Goal: Task Accomplishment & Management: Complete application form

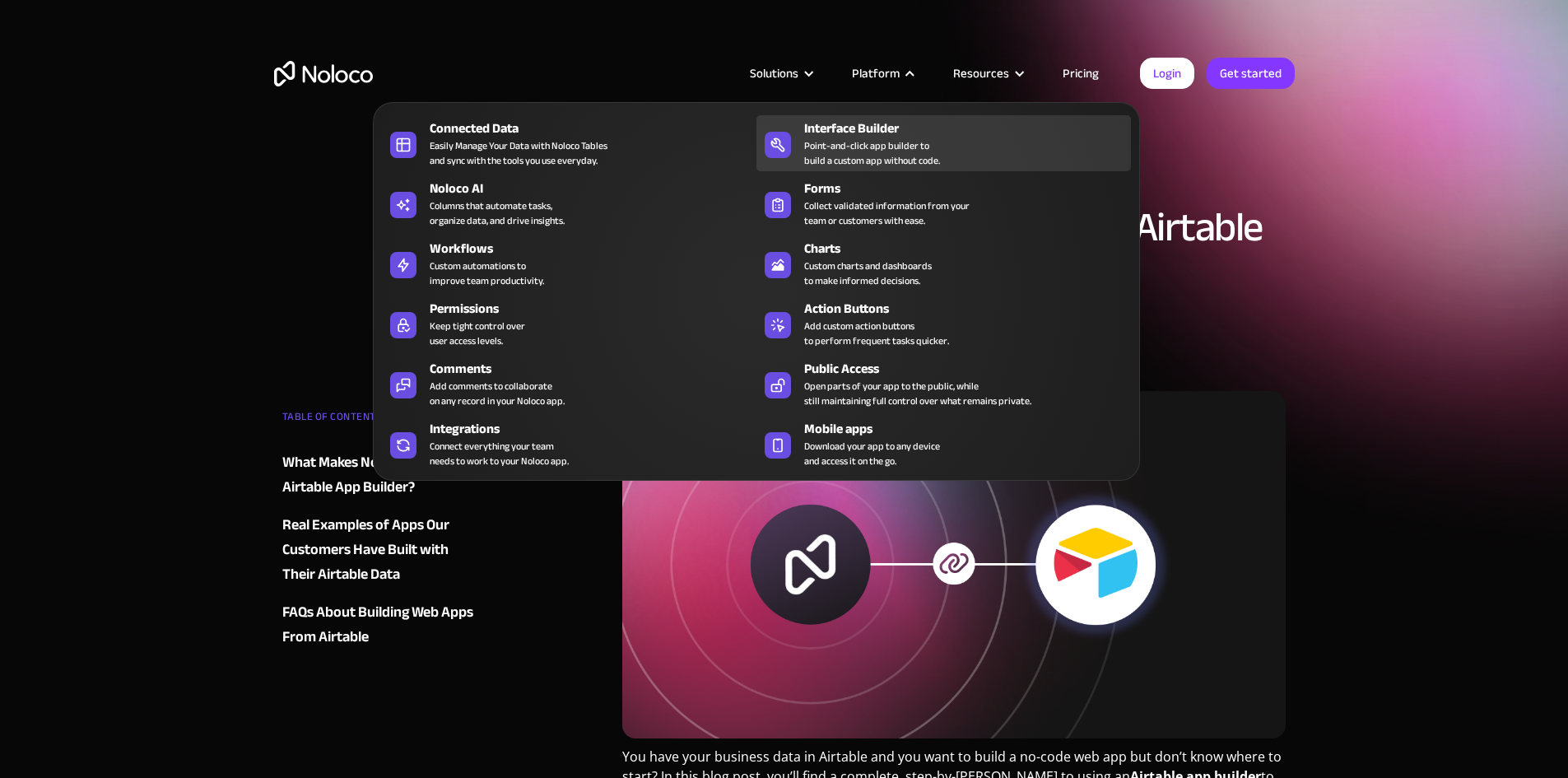
click at [868, 138] on div "Interface Builder" at bounding box center [971, 128] width 334 height 20
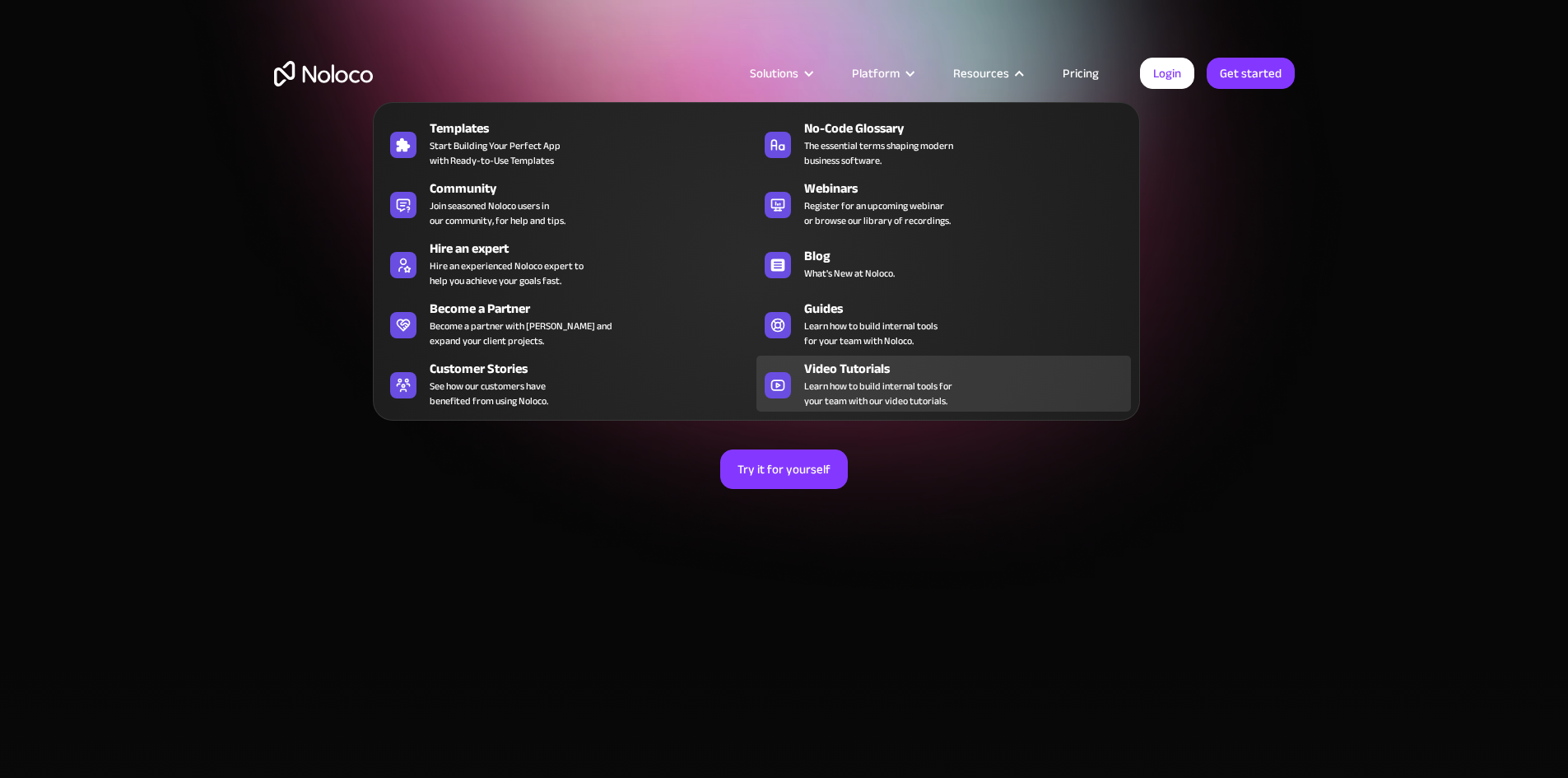
click at [842, 395] on span "Learn how to build internal tools for your team with our video tutorials." at bounding box center [878, 394] width 148 height 30
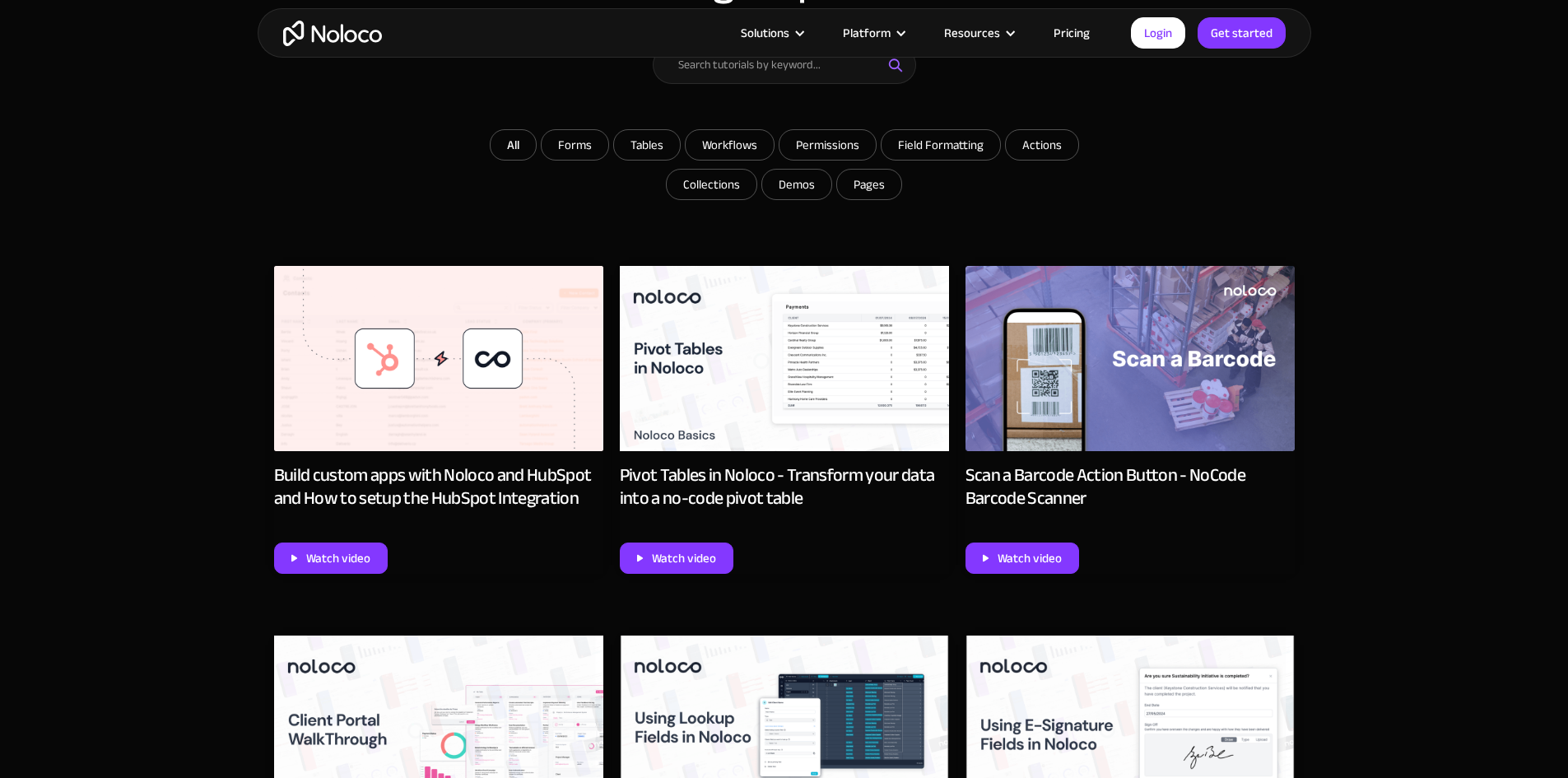
scroll to position [905, 0]
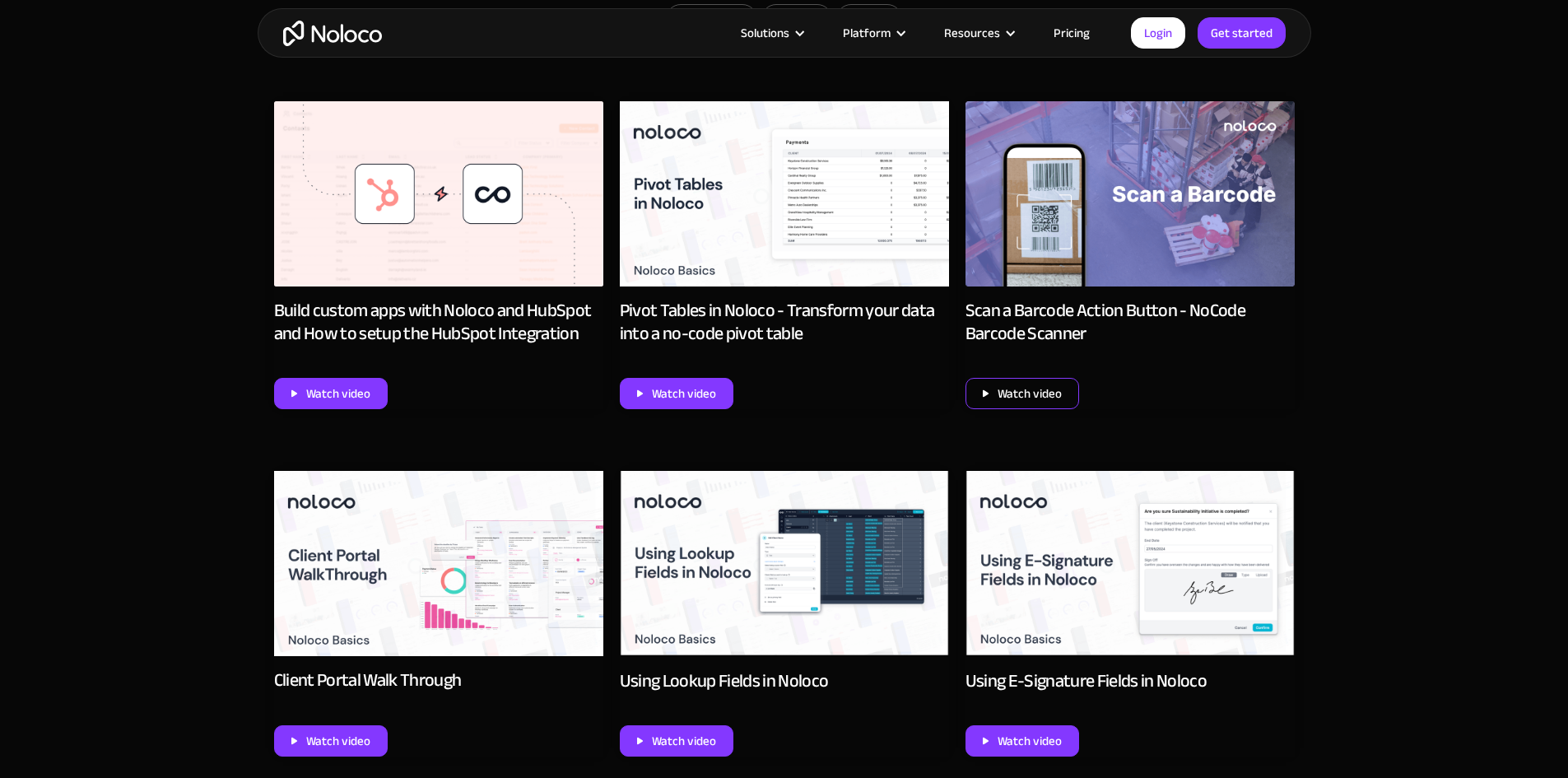
click at [1029, 401] on div "Watch video" at bounding box center [1029, 394] width 65 height 22
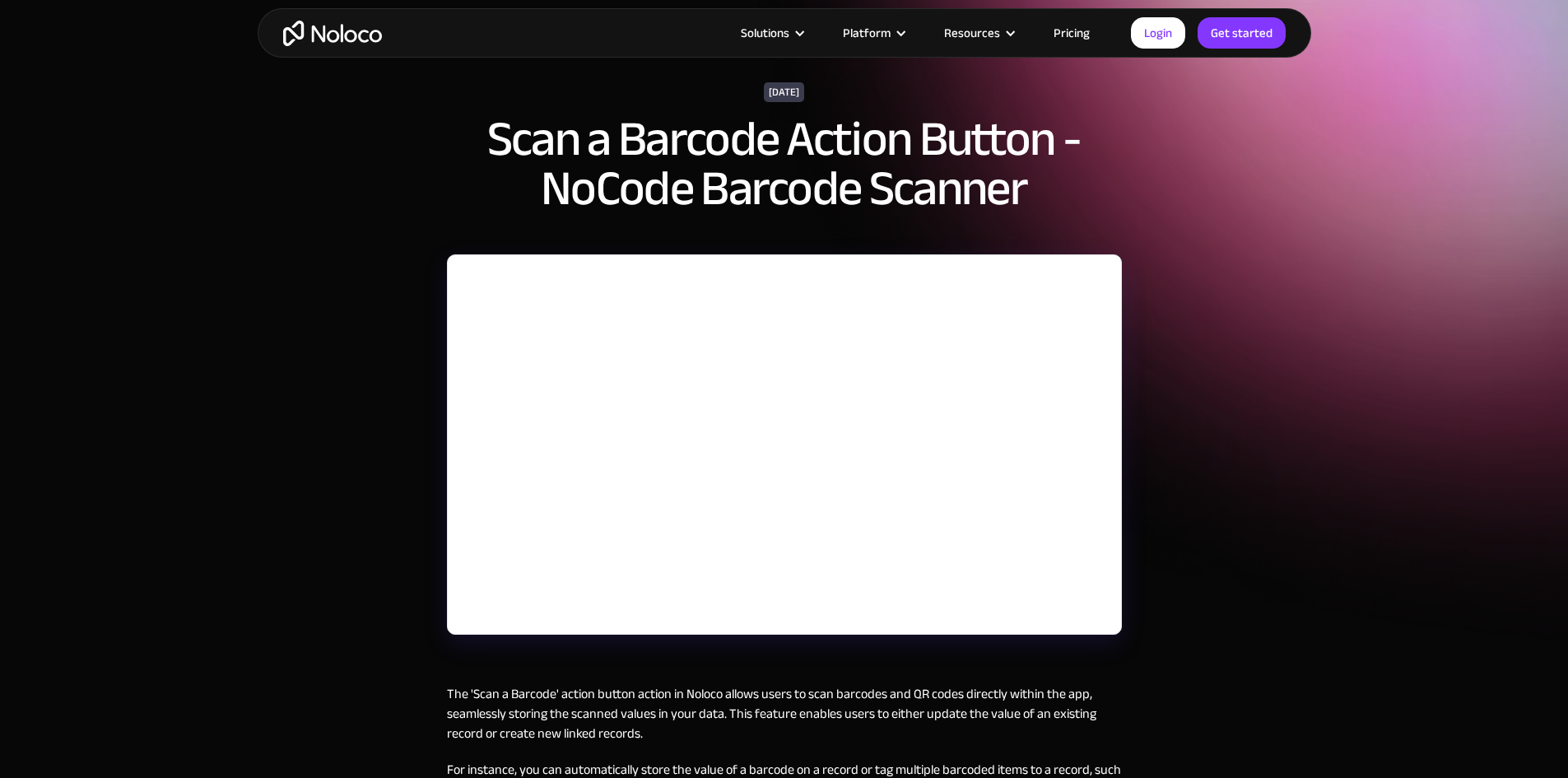
scroll to position [165, 0]
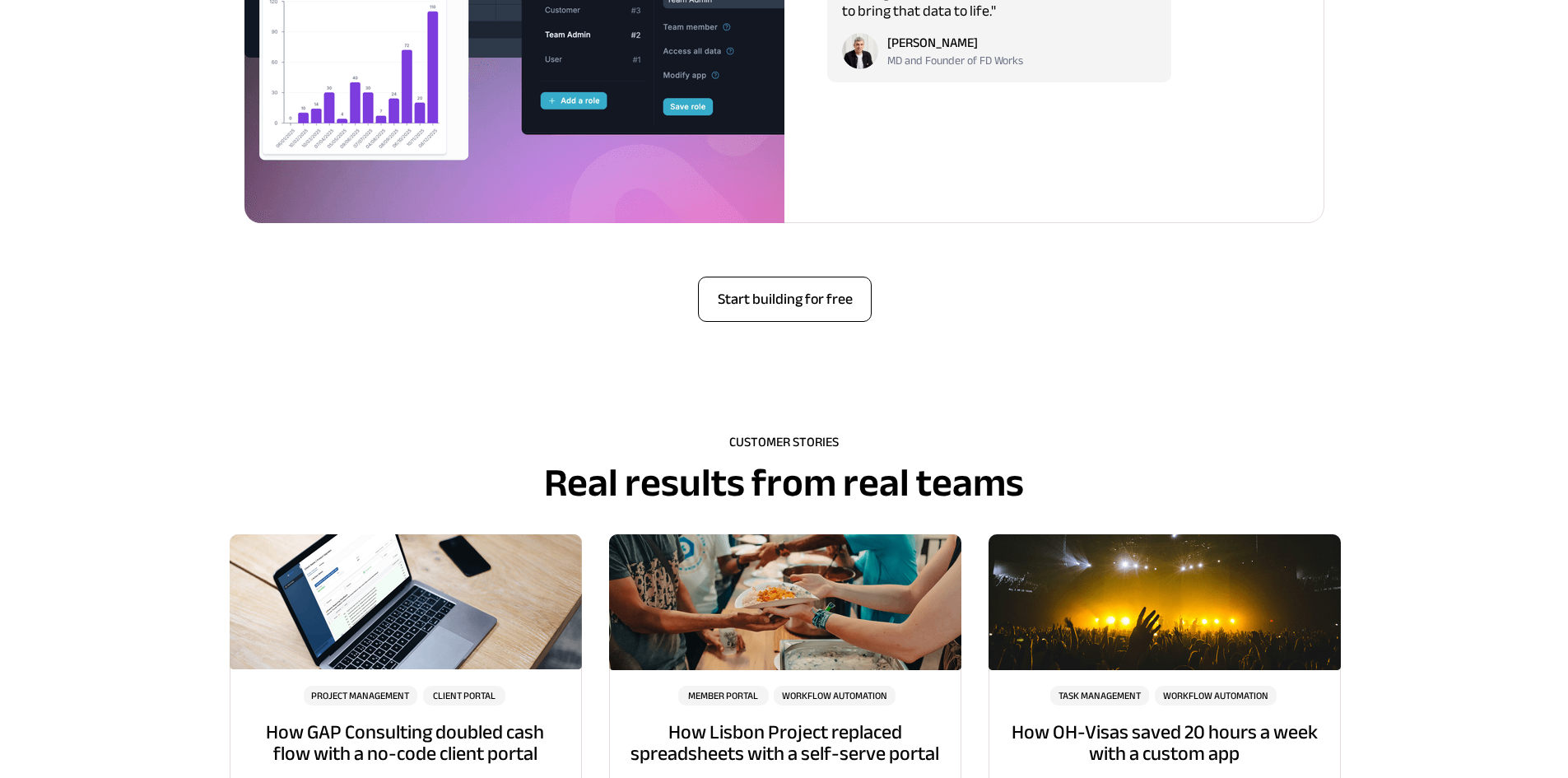
scroll to position [4281, 0]
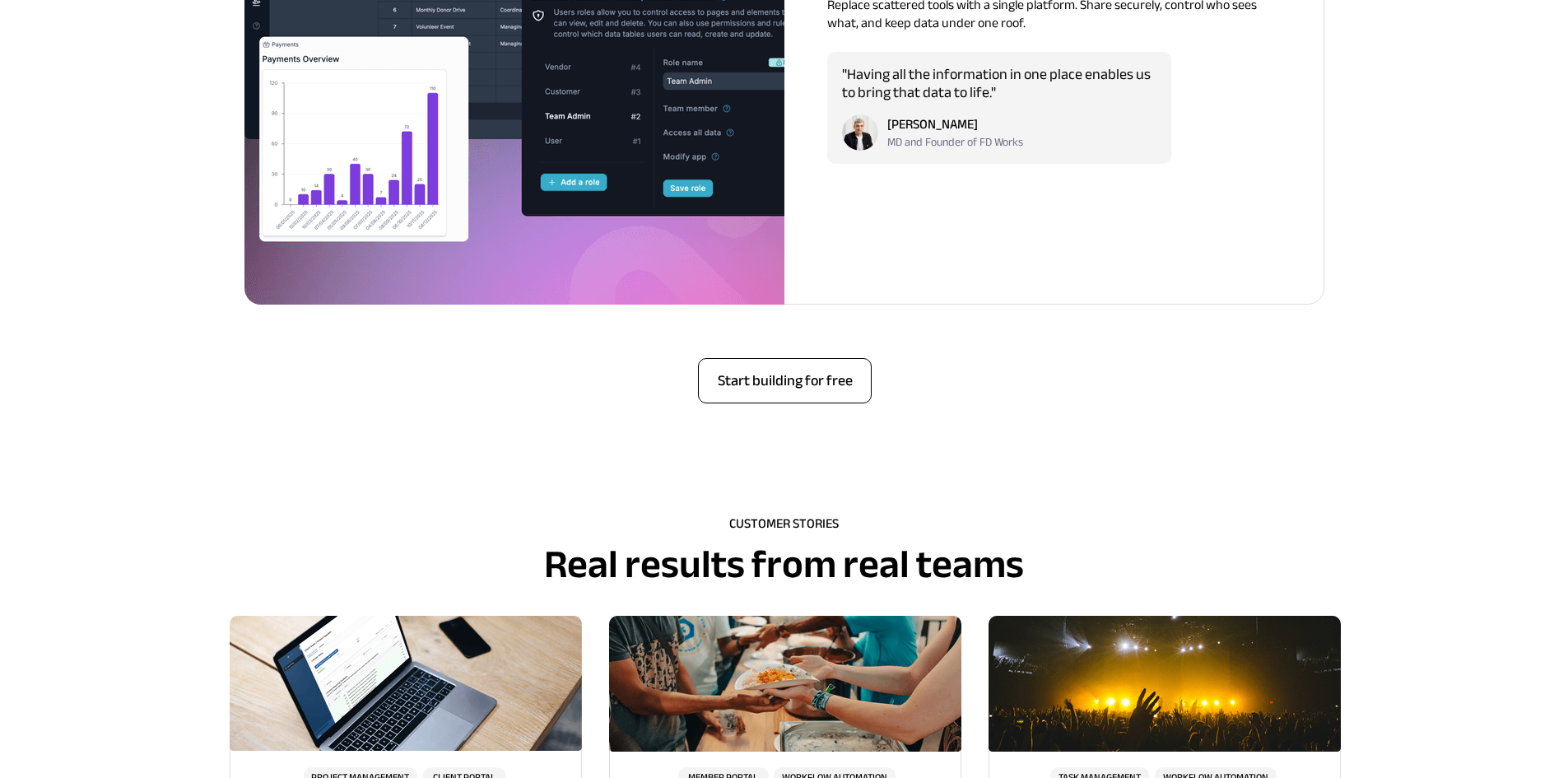
click at [771, 375] on span "Start building for free" at bounding box center [784, 381] width 172 height 18
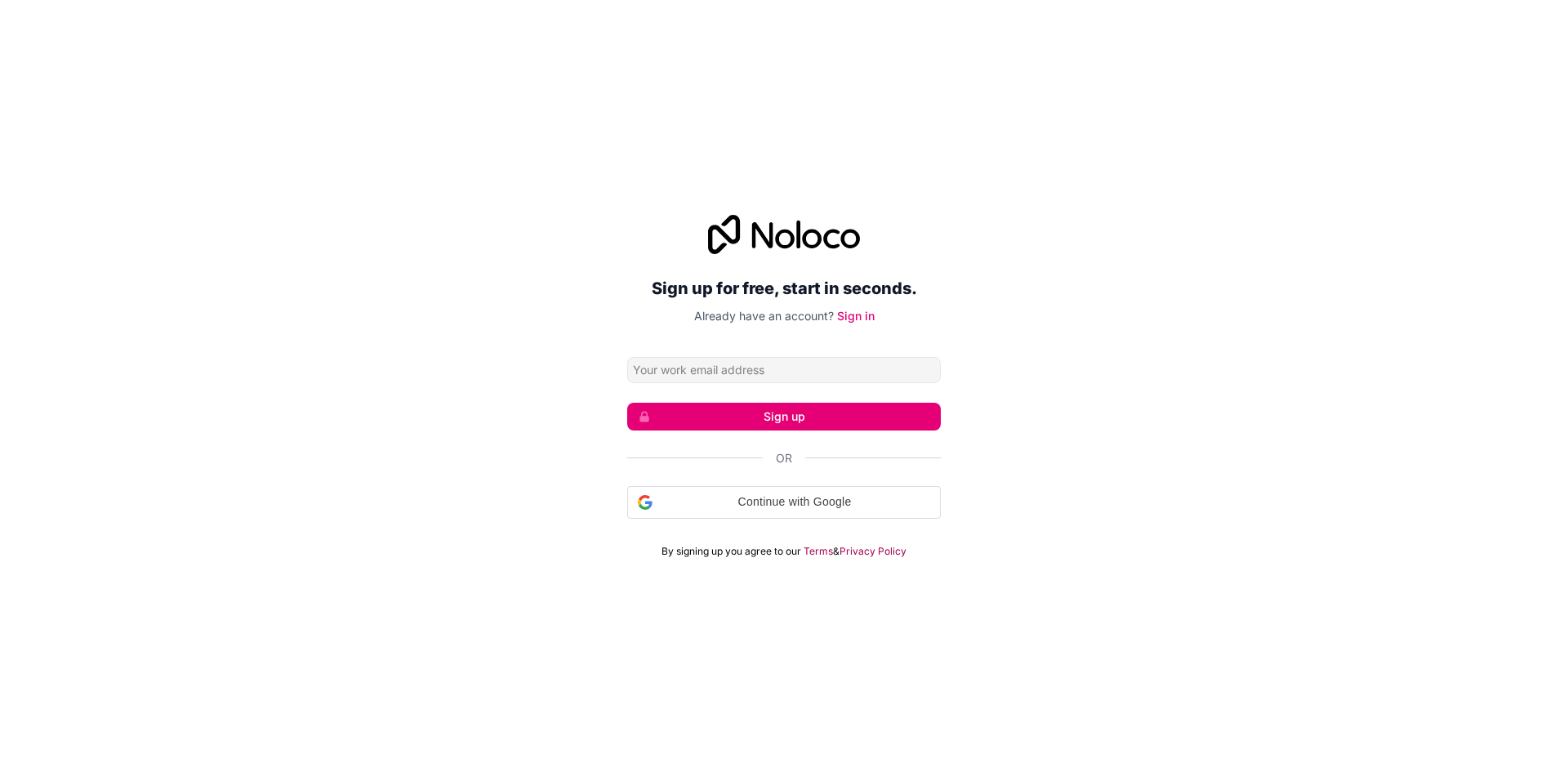
click at [715, 359] on input "Email address" at bounding box center [784, 370] width 314 height 26
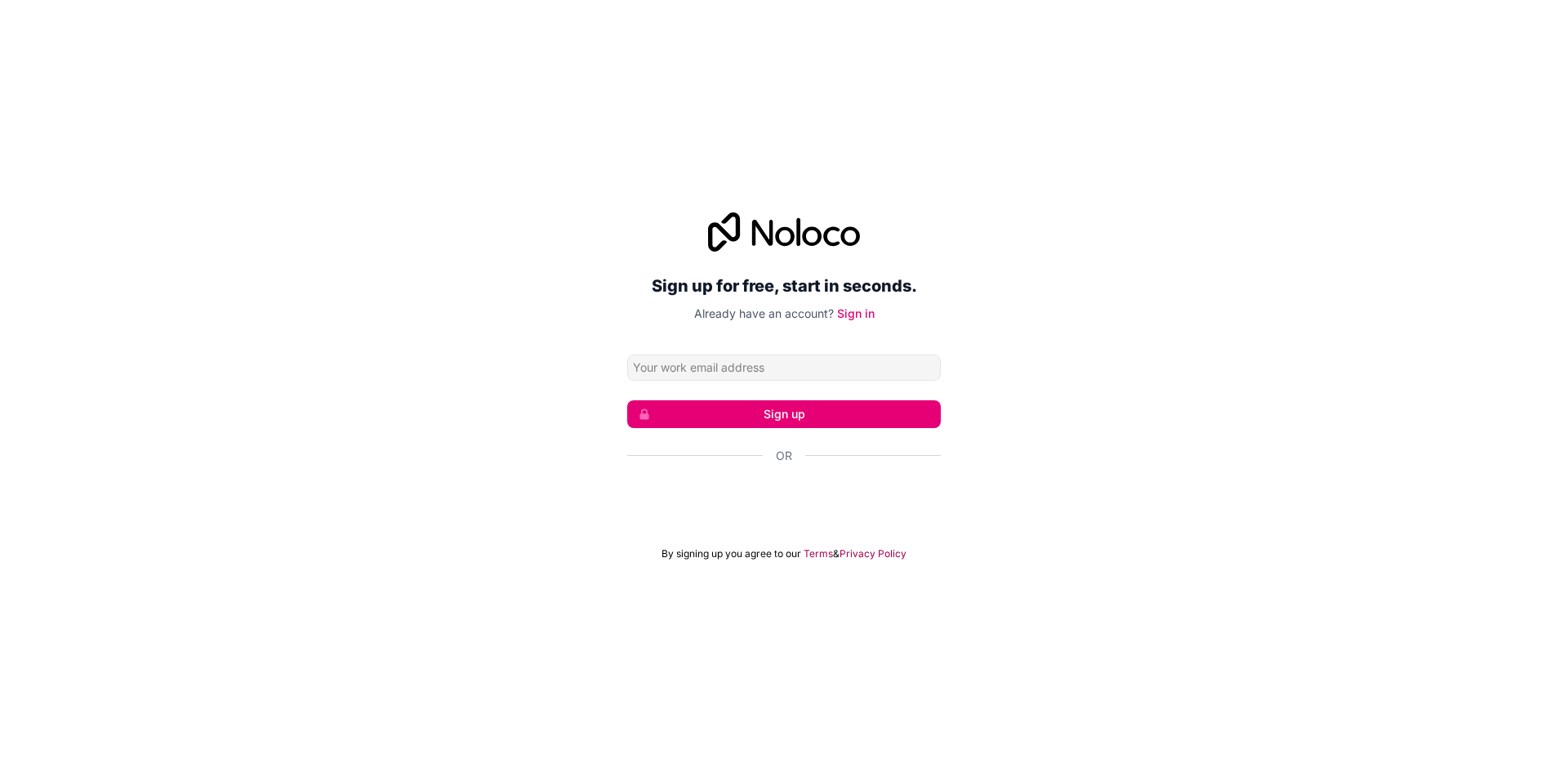
type input "[EMAIL_ADDRESS][DOMAIN_NAME]"
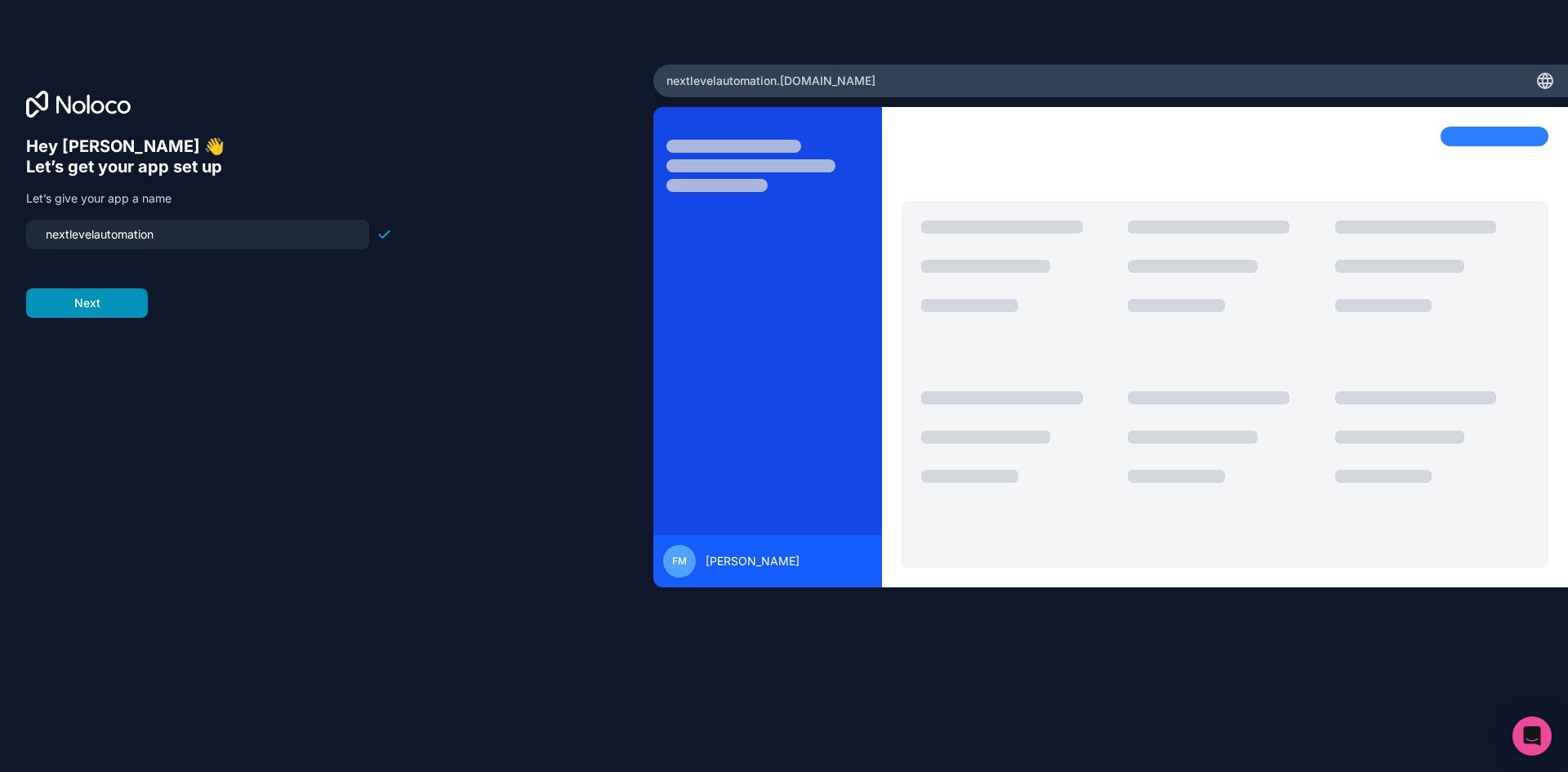
click at [117, 306] on button "Next" at bounding box center [87, 303] width 122 height 30
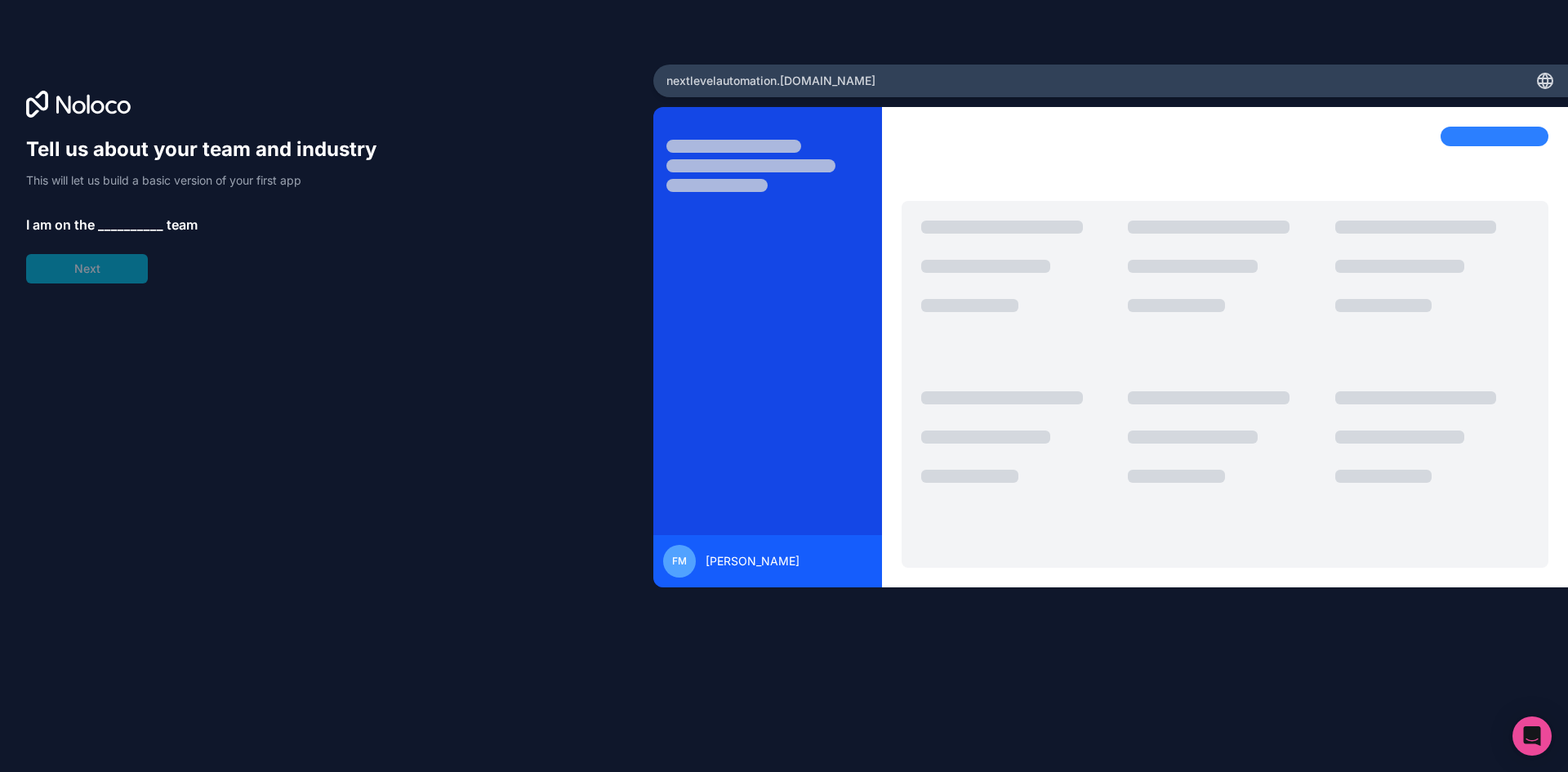
click at [139, 221] on span "__________" at bounding box center [131, 225] width 65 height 20
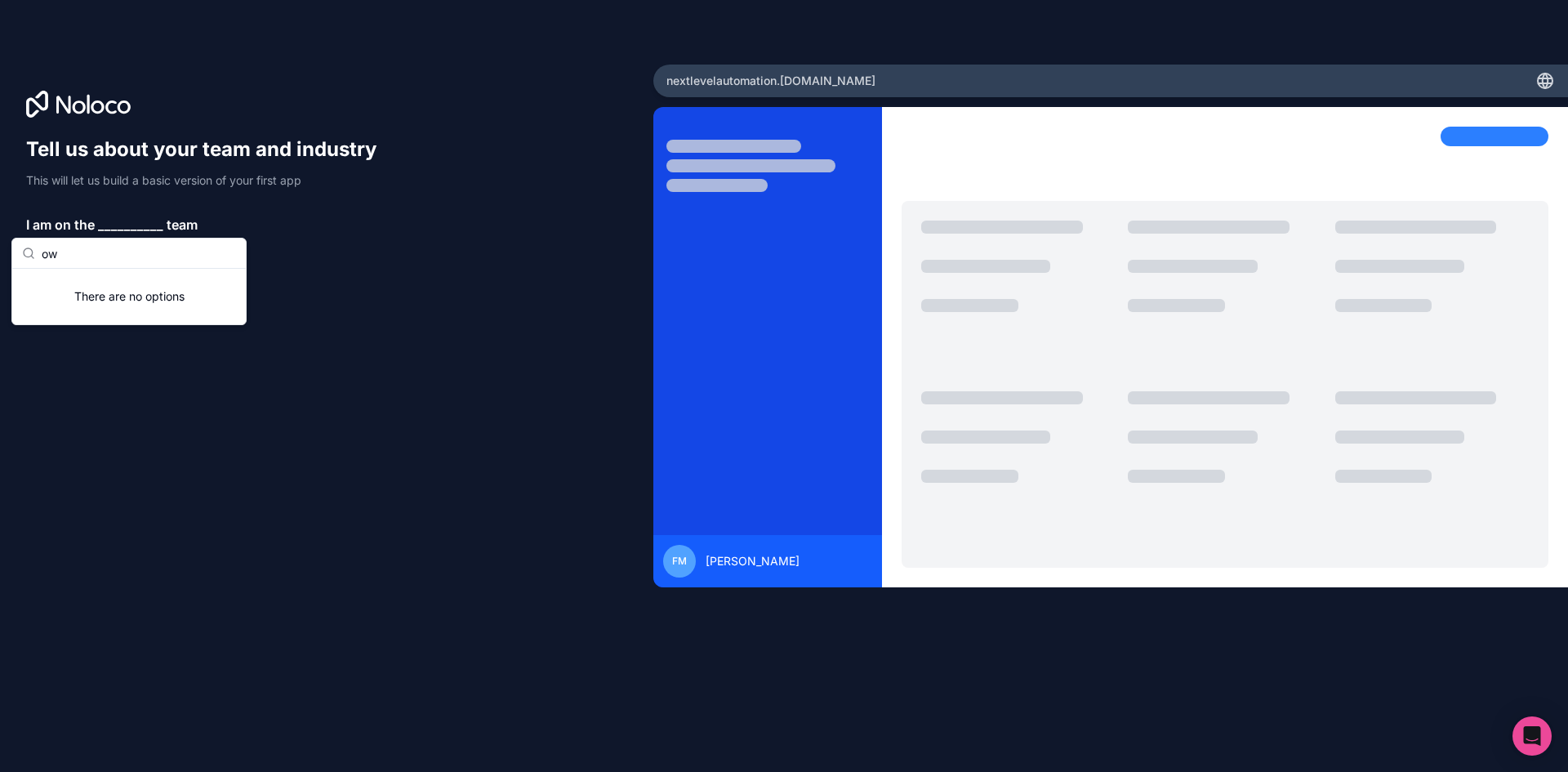
type input "o"
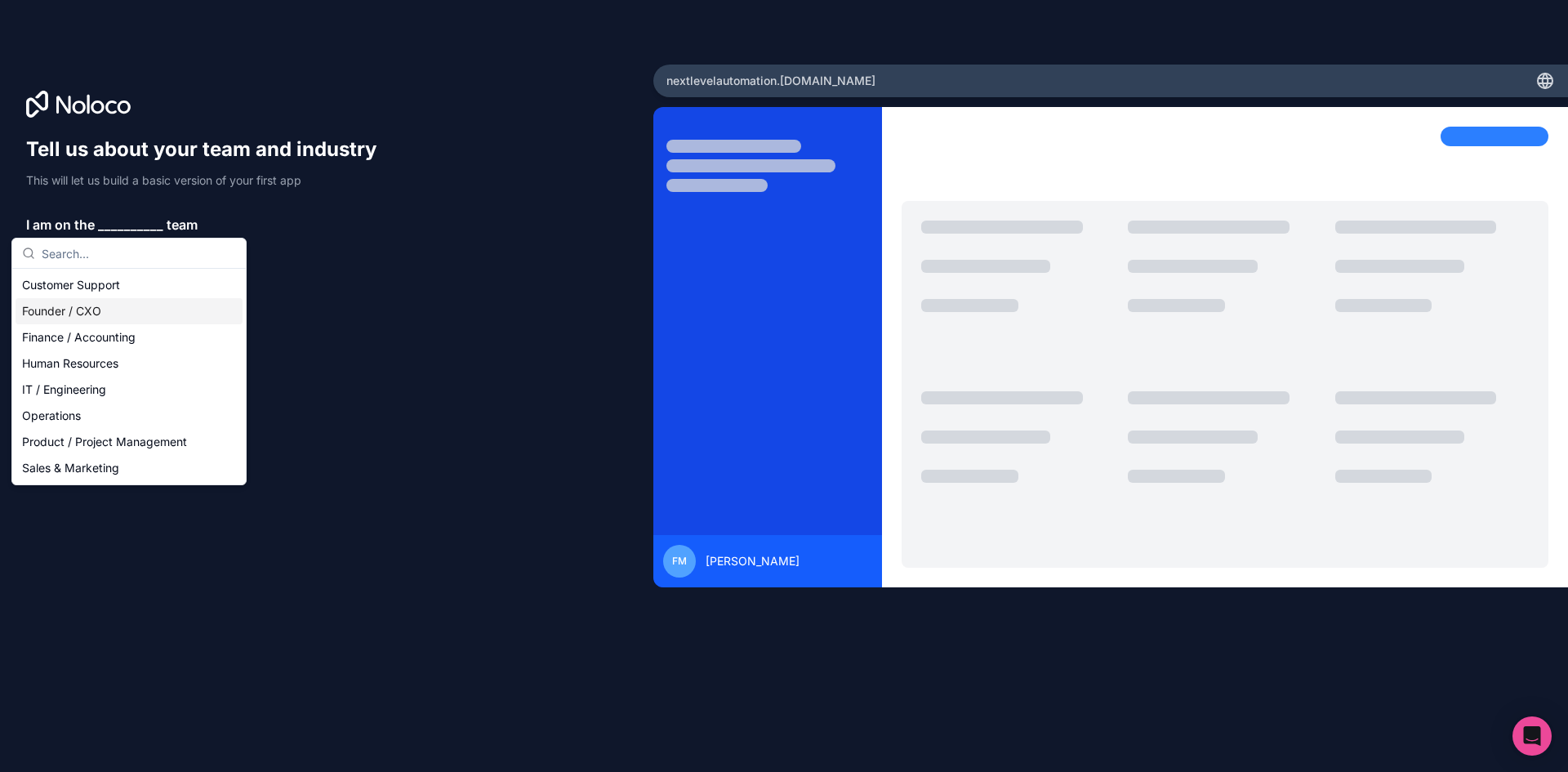
click at [56, 309] on div "Founder / CXO" at bounding box center [129, 311] width 227 height 26
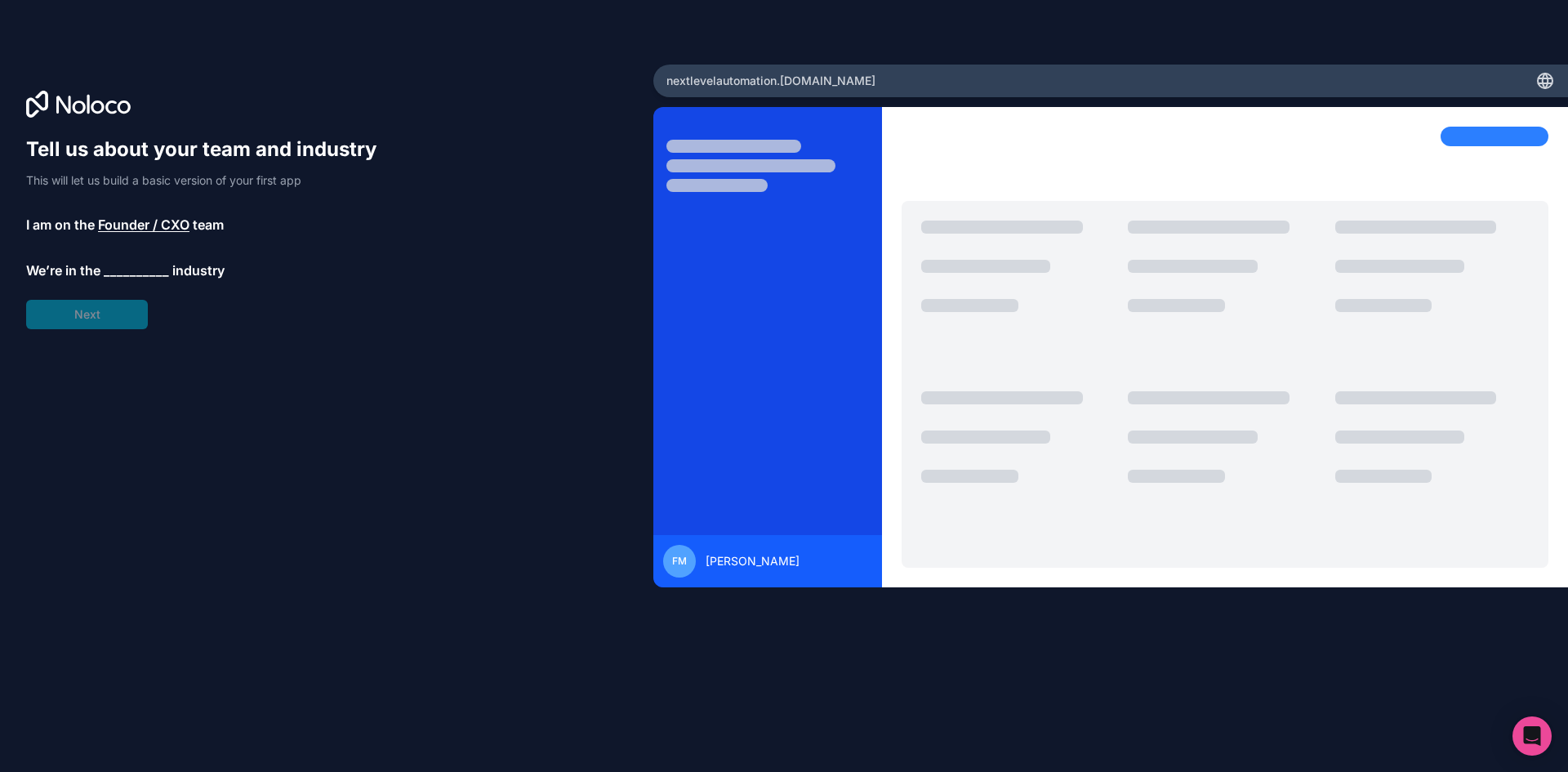
click at [116, 264] on span "__________" at bounding box center [136, 271] width 65 height 20
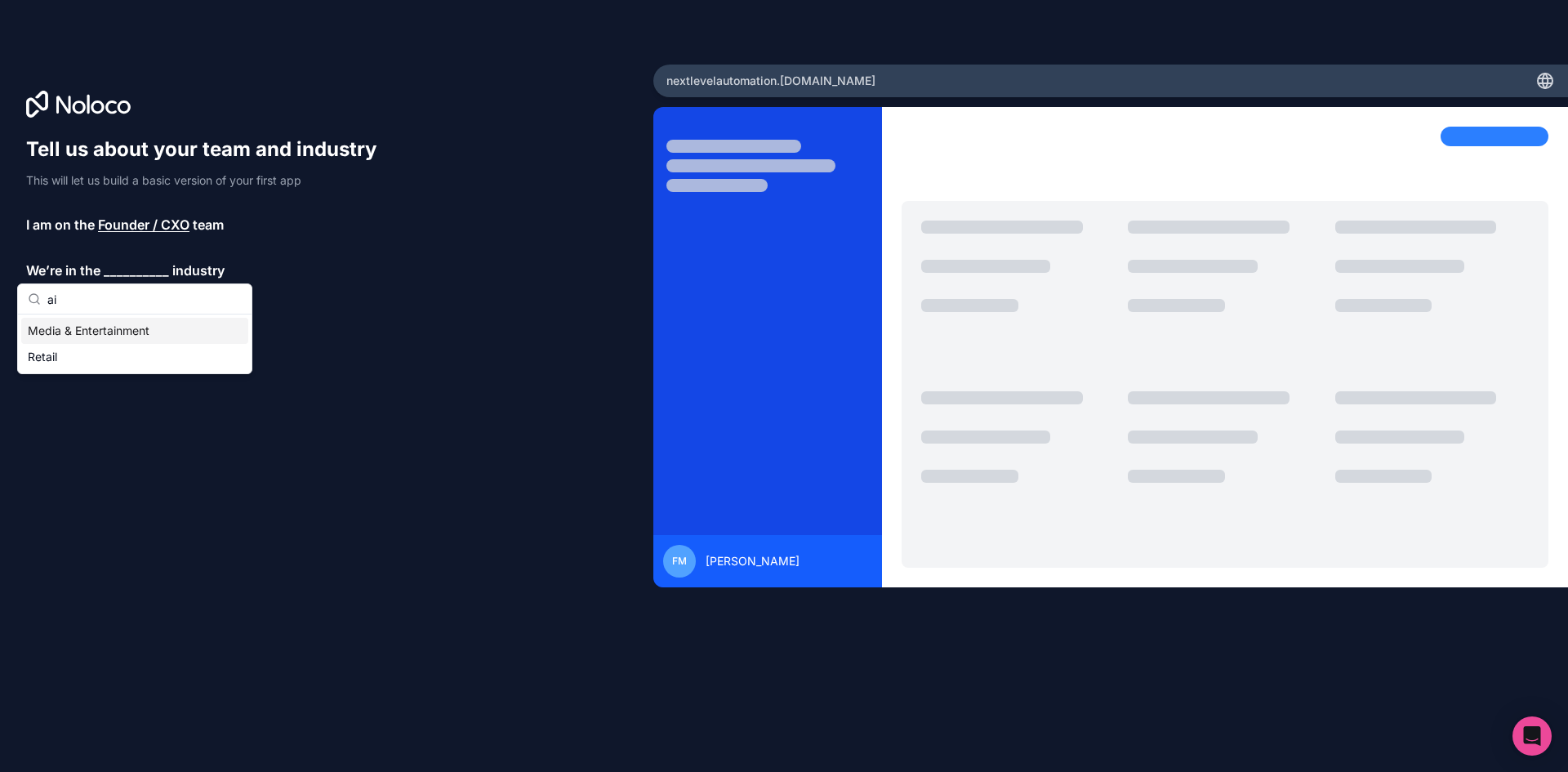
type input "a"
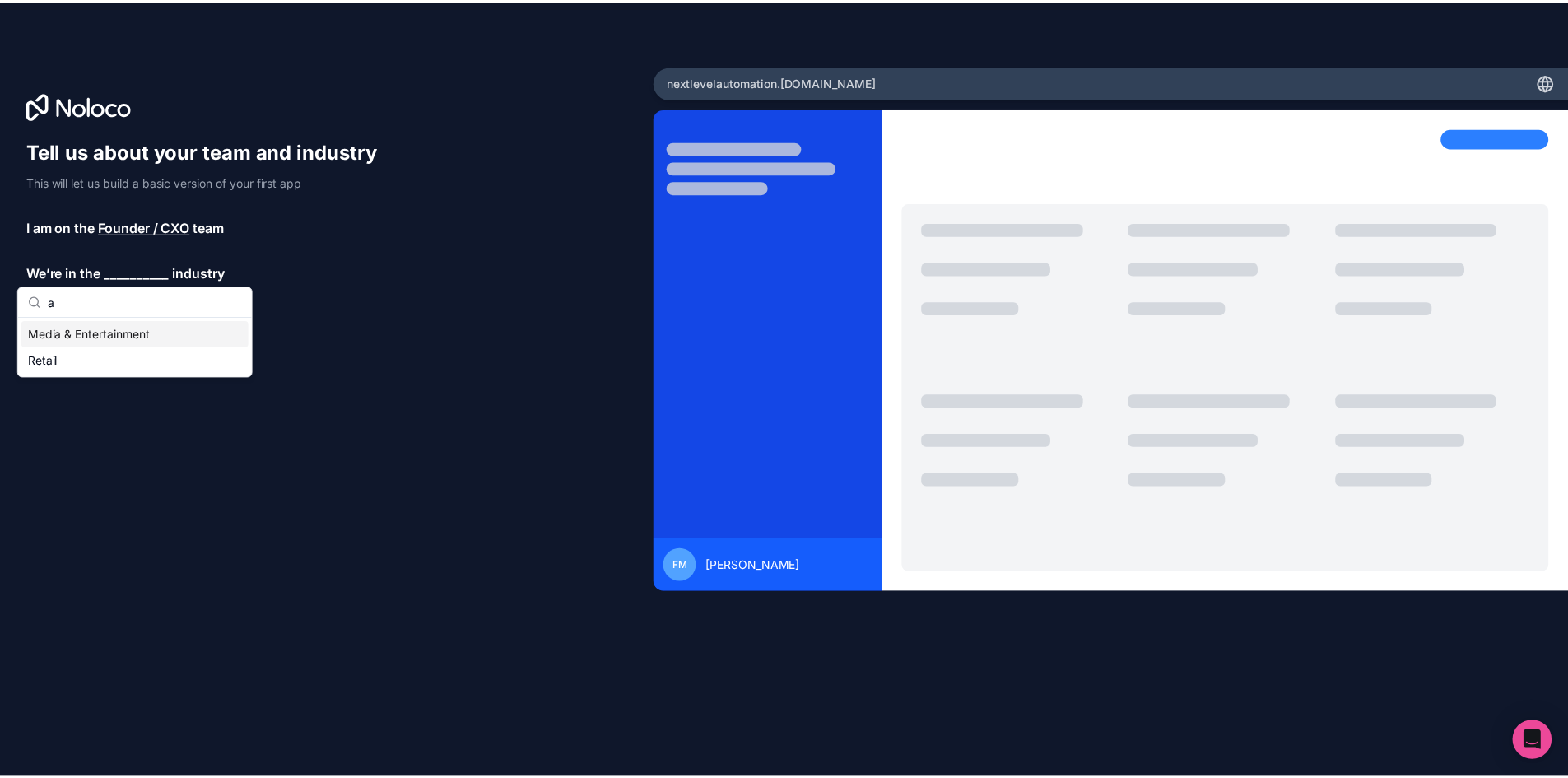
scroll to position [20, 0]
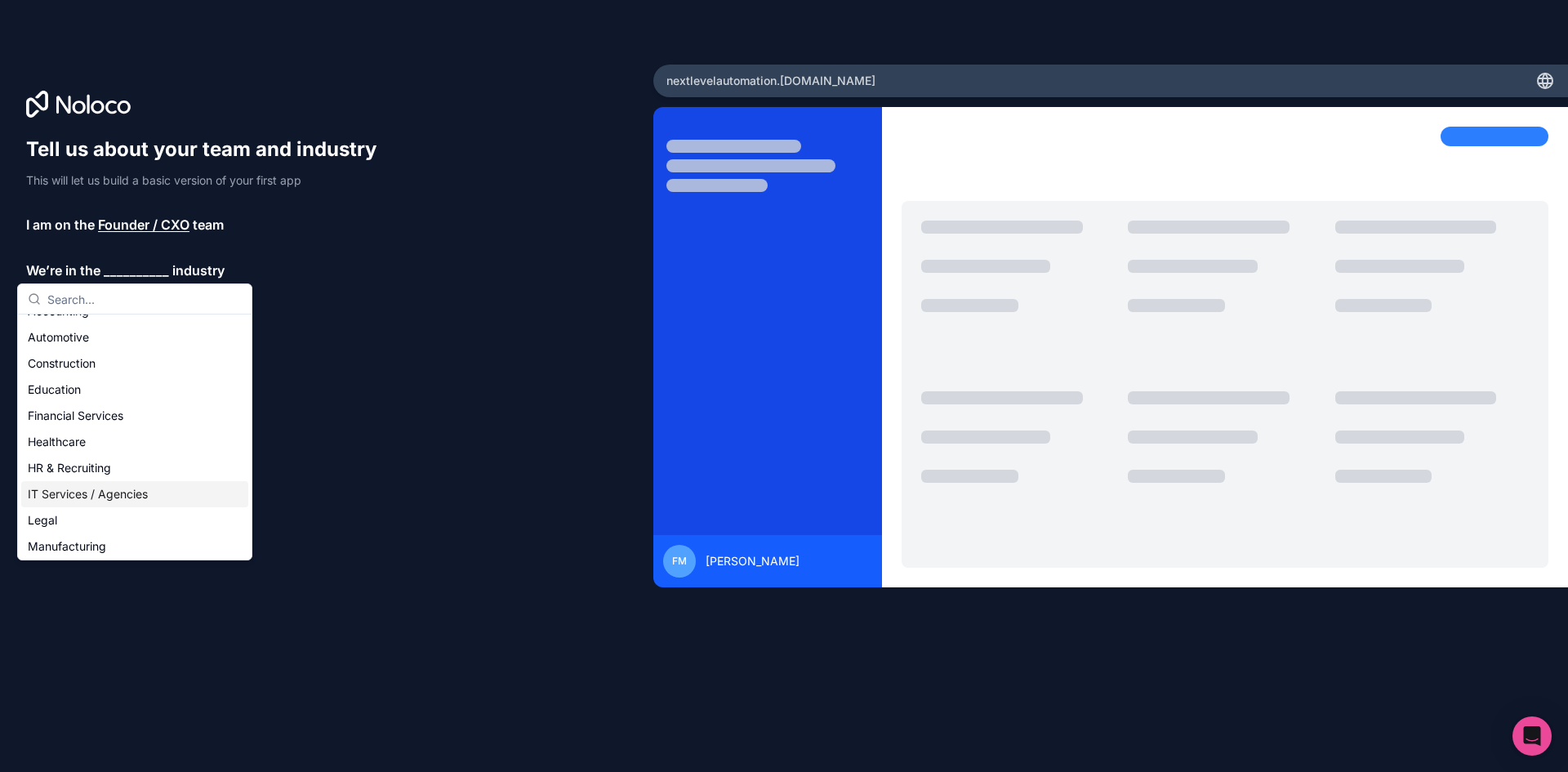
click at [118, 501] on div "IT Services / Agencies" at bounding box center [135, 494] width 227 height 26
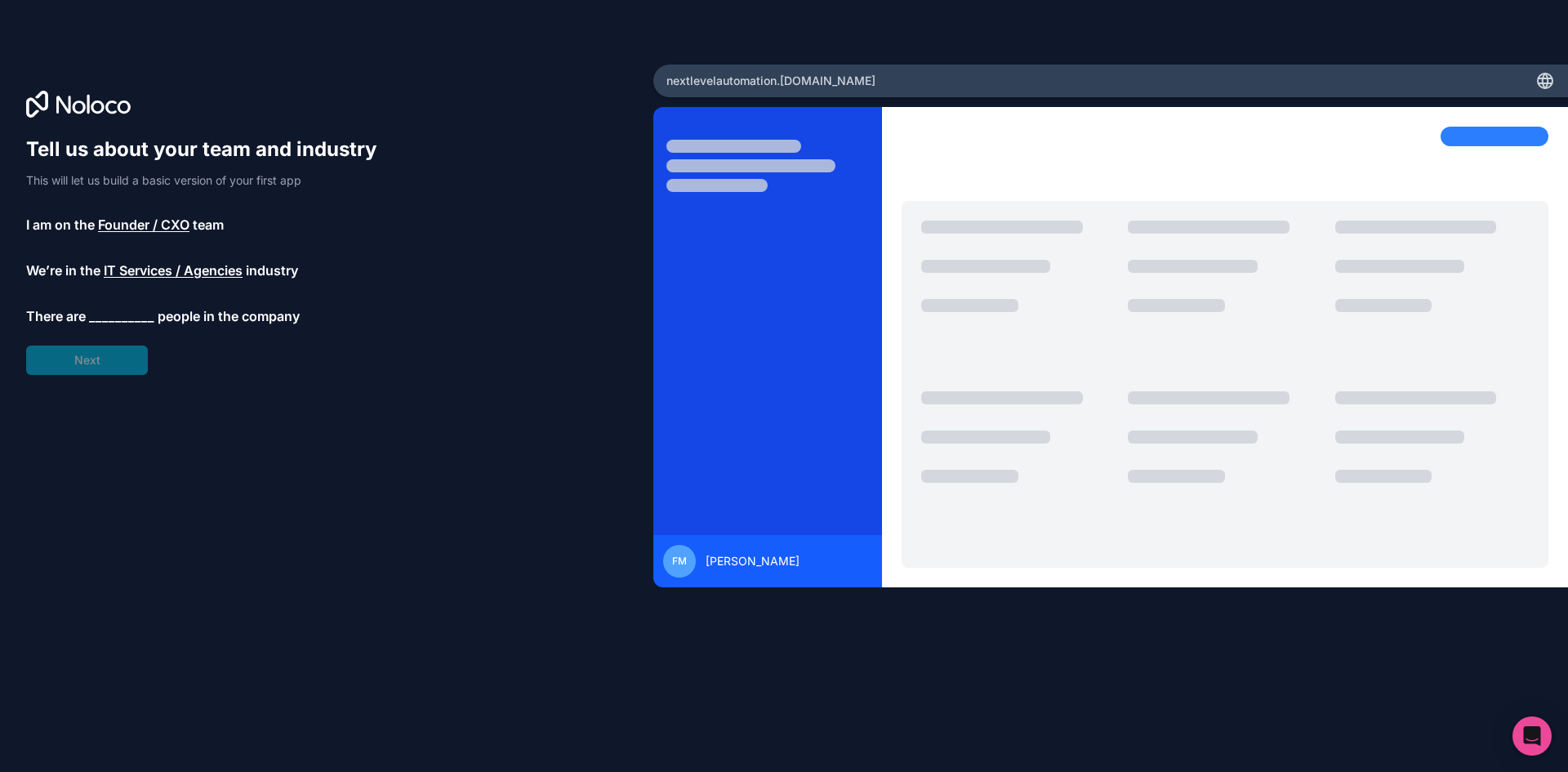
click at [103, 319] on span "__________" at bounding box center [122, 317] width 65 height 20
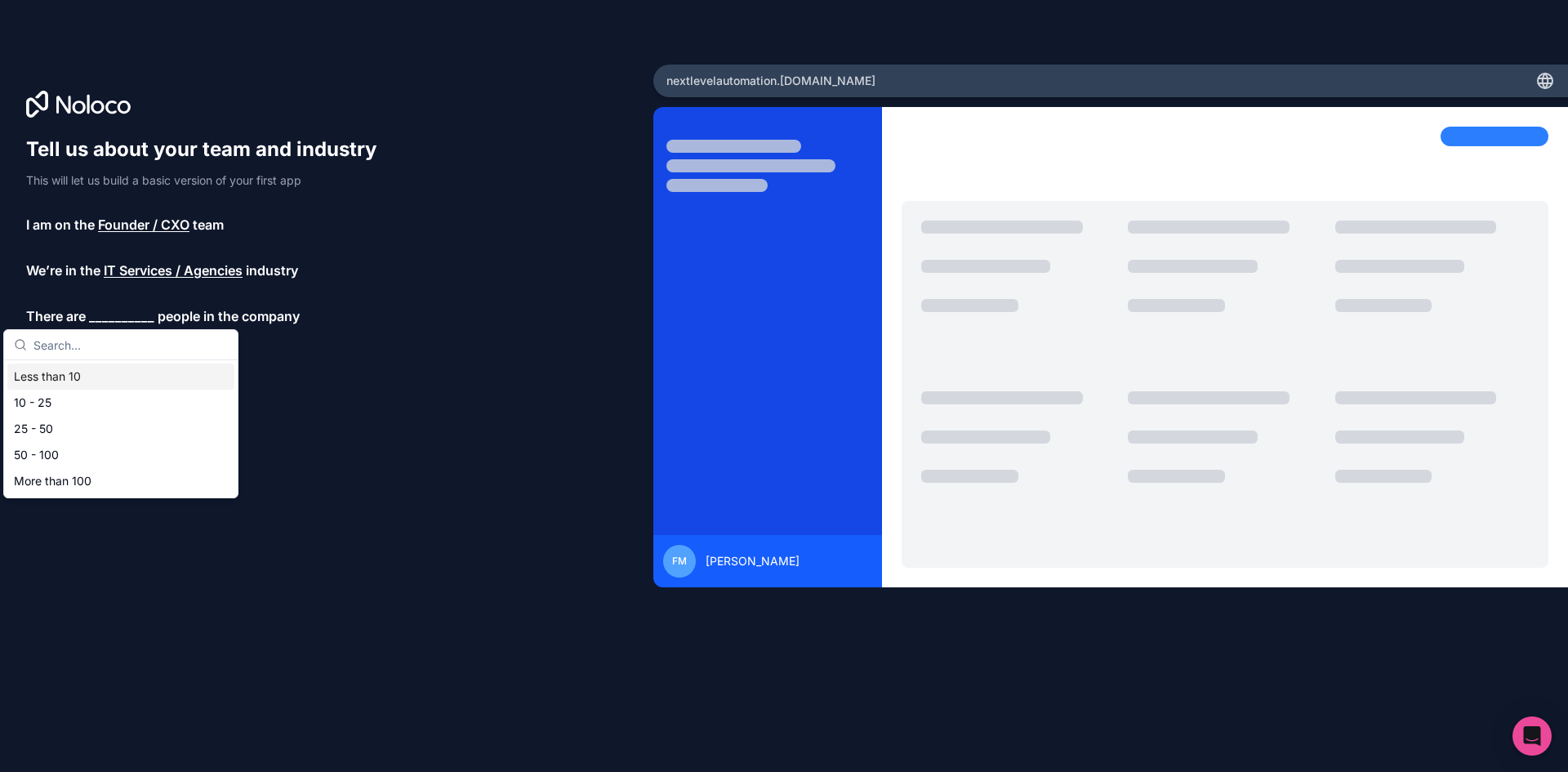
click at [91, 372] on div "Less than 10" at bounding box center [121, 376] width 227 height 26
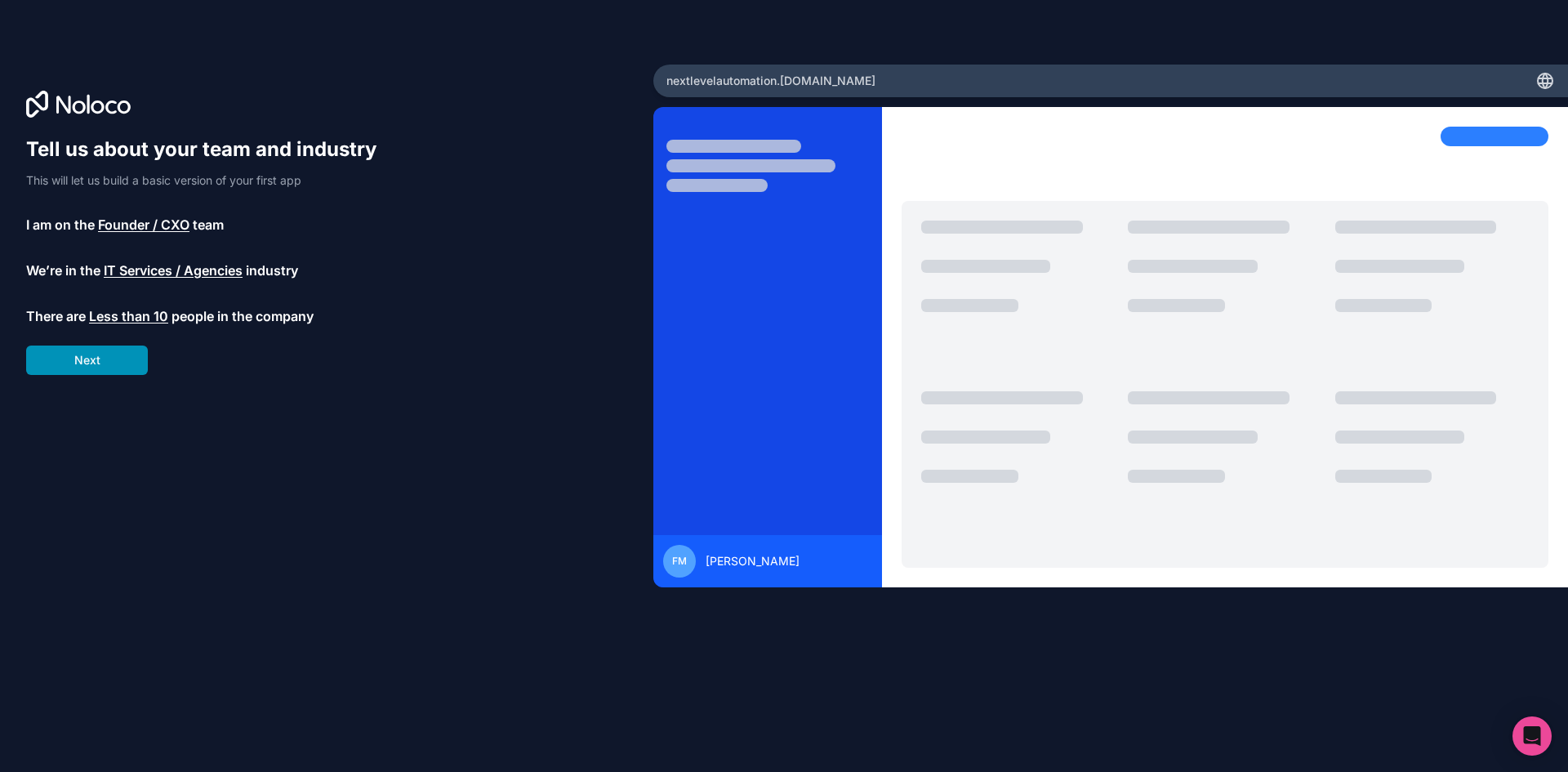
click at [115, 368] on button "Next" at bounding box center [87, 360] width 122 height 30
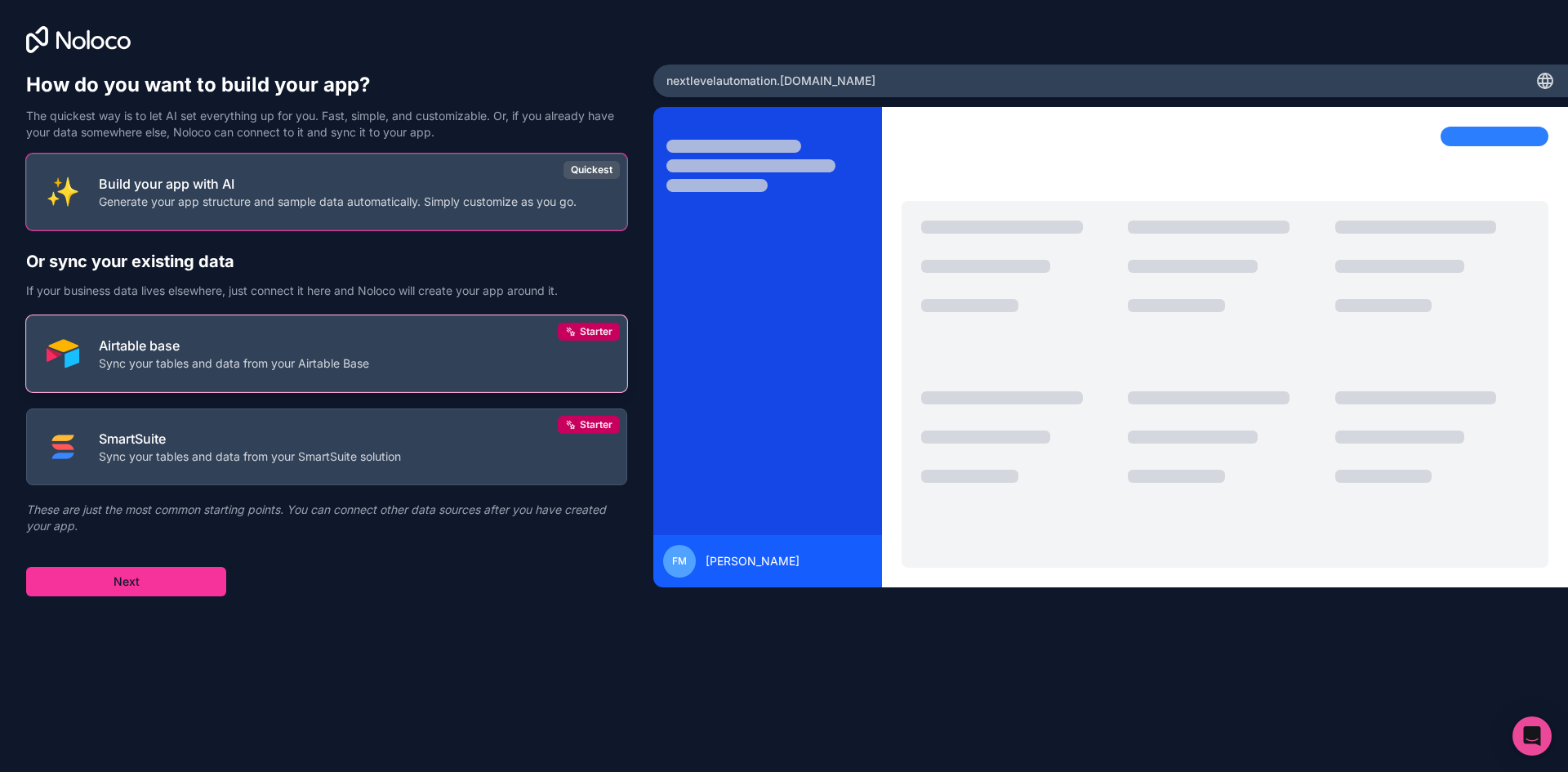
click at [398, 346] on button "Airtable base Sync your tables and data from your Airtable Base Starter" at bounding box center [326, 354] width 601 height 77
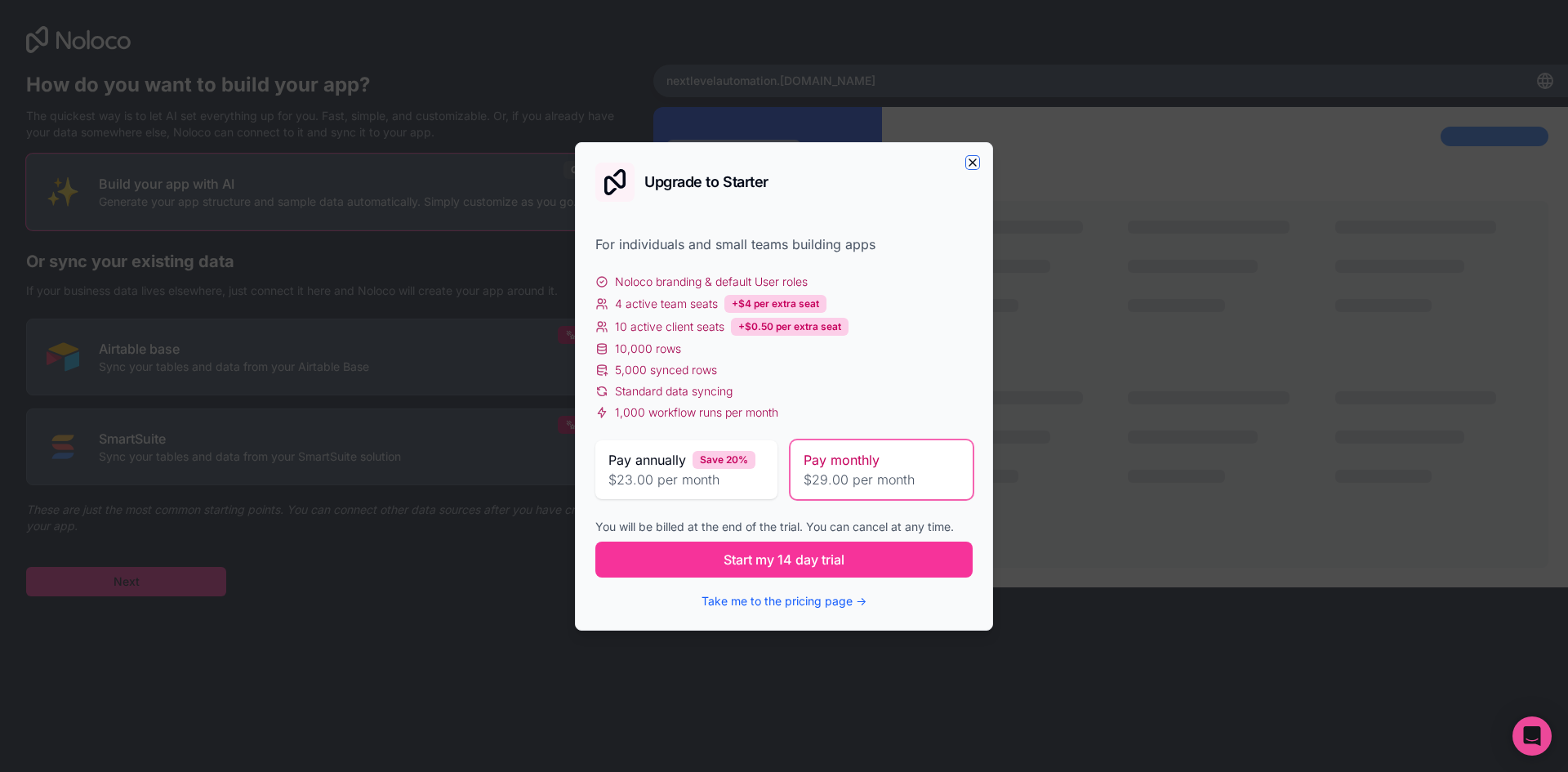
click at [974, 161] on icon "button" at bounding box center [972, 162] width 6 height 6
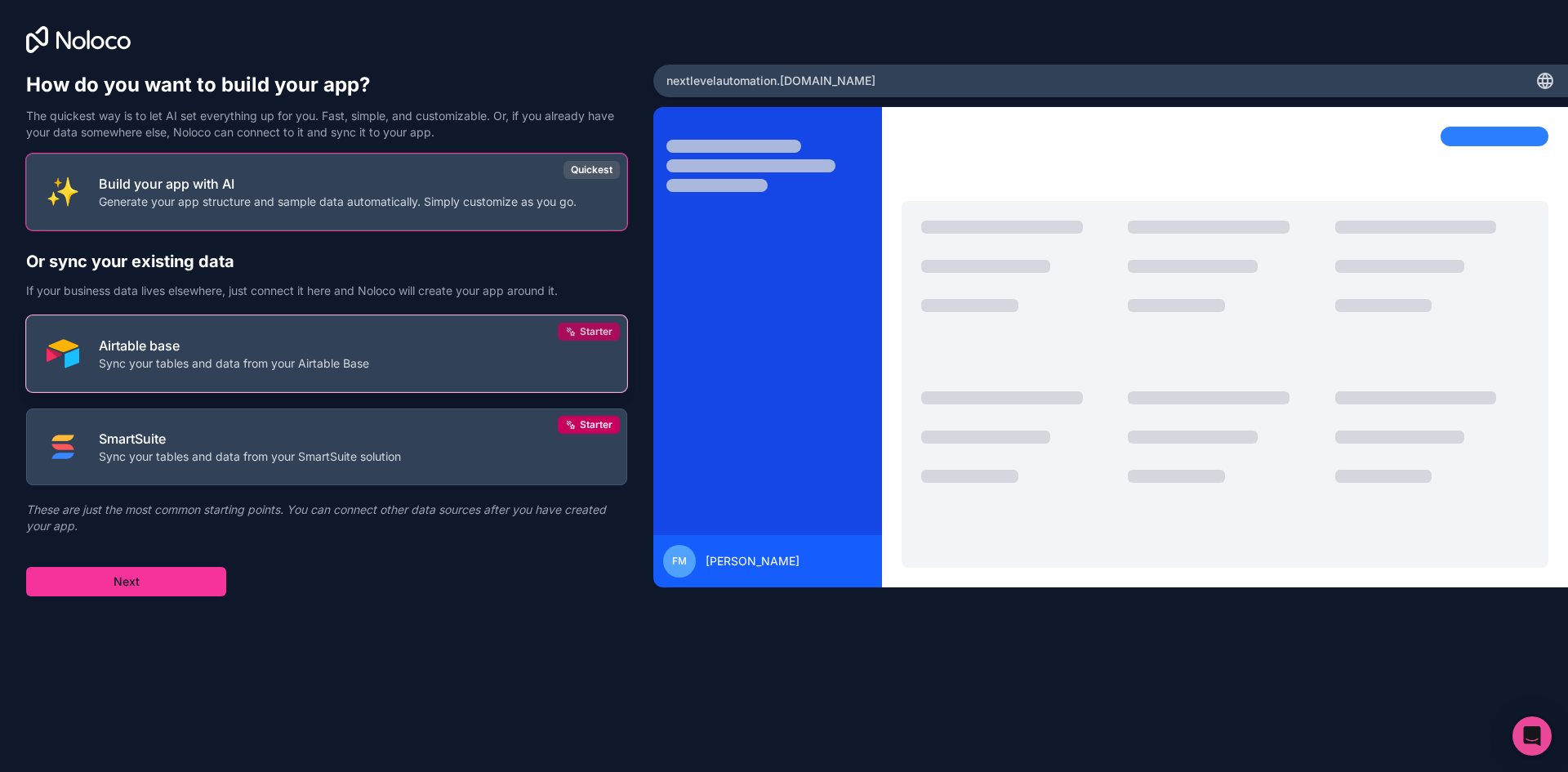
click at [595, 331] on span "Starter" at bounding box center [596, 332] width 32 height 13
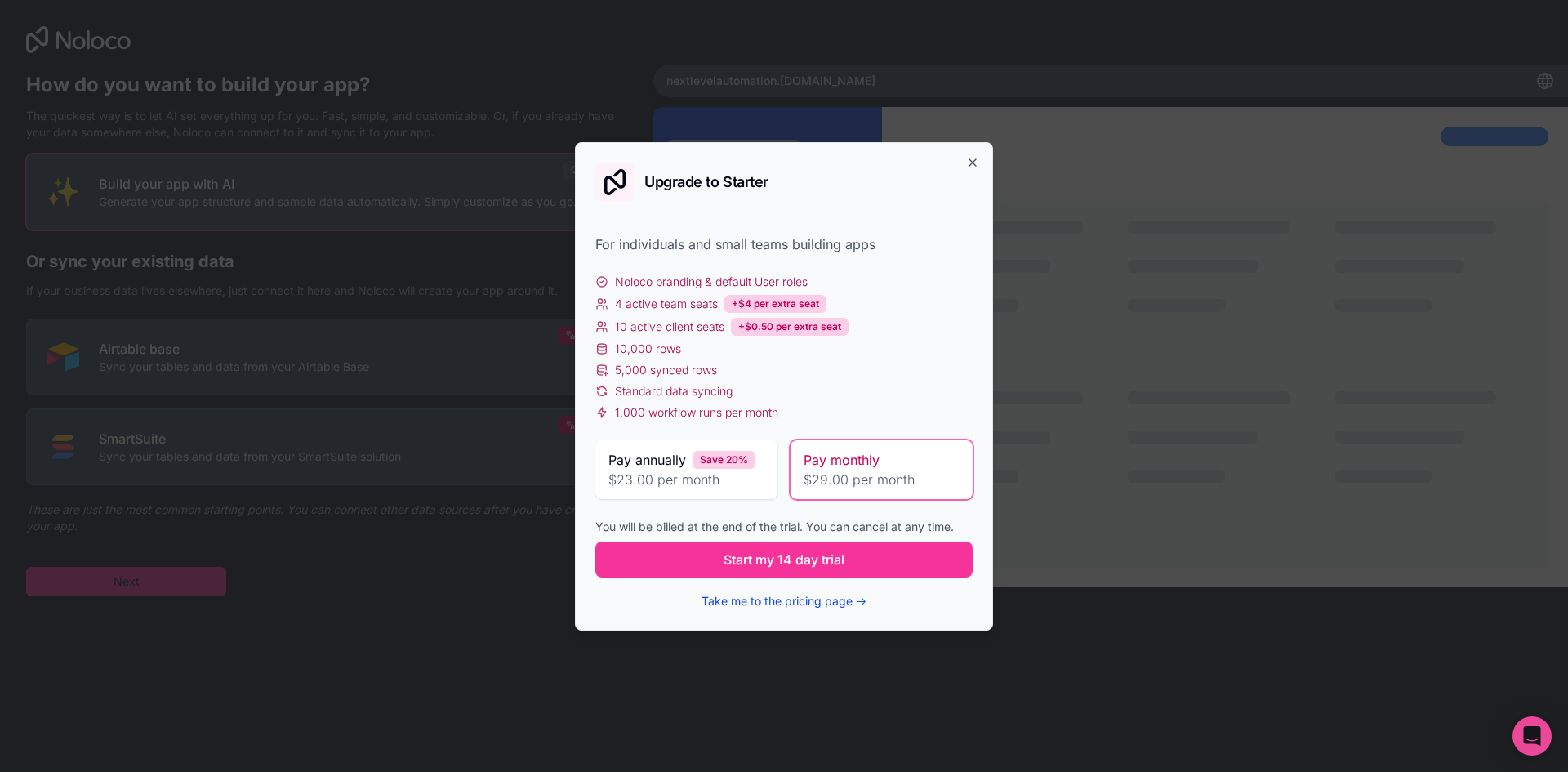
click at [830, 600] on button "Take me to the pricing page →" at bounding box center [784, 602] width 165 height 16
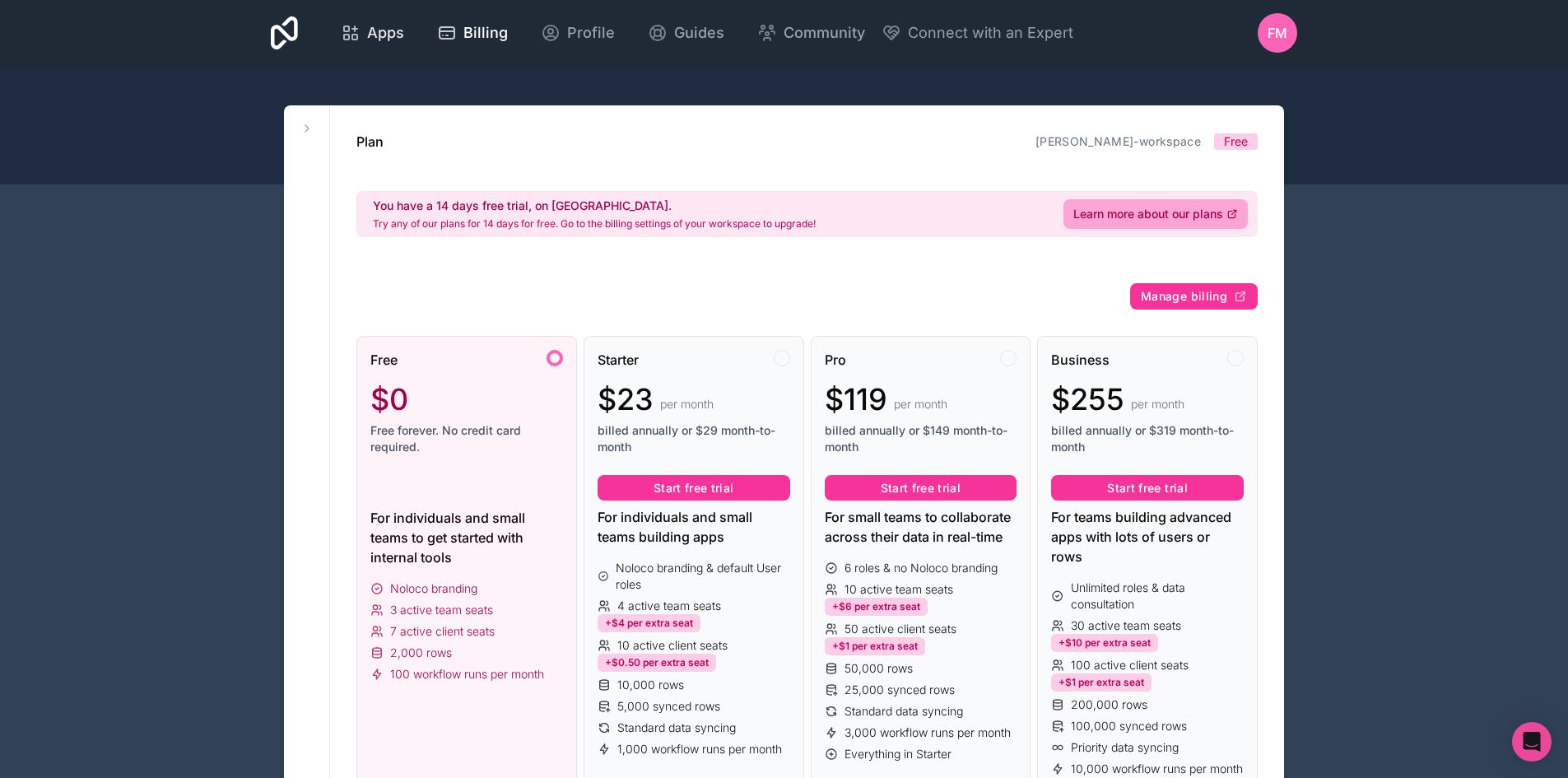
click at [394, 39] on span "Apps" at bounding box center [385, 33] width 37 height 23
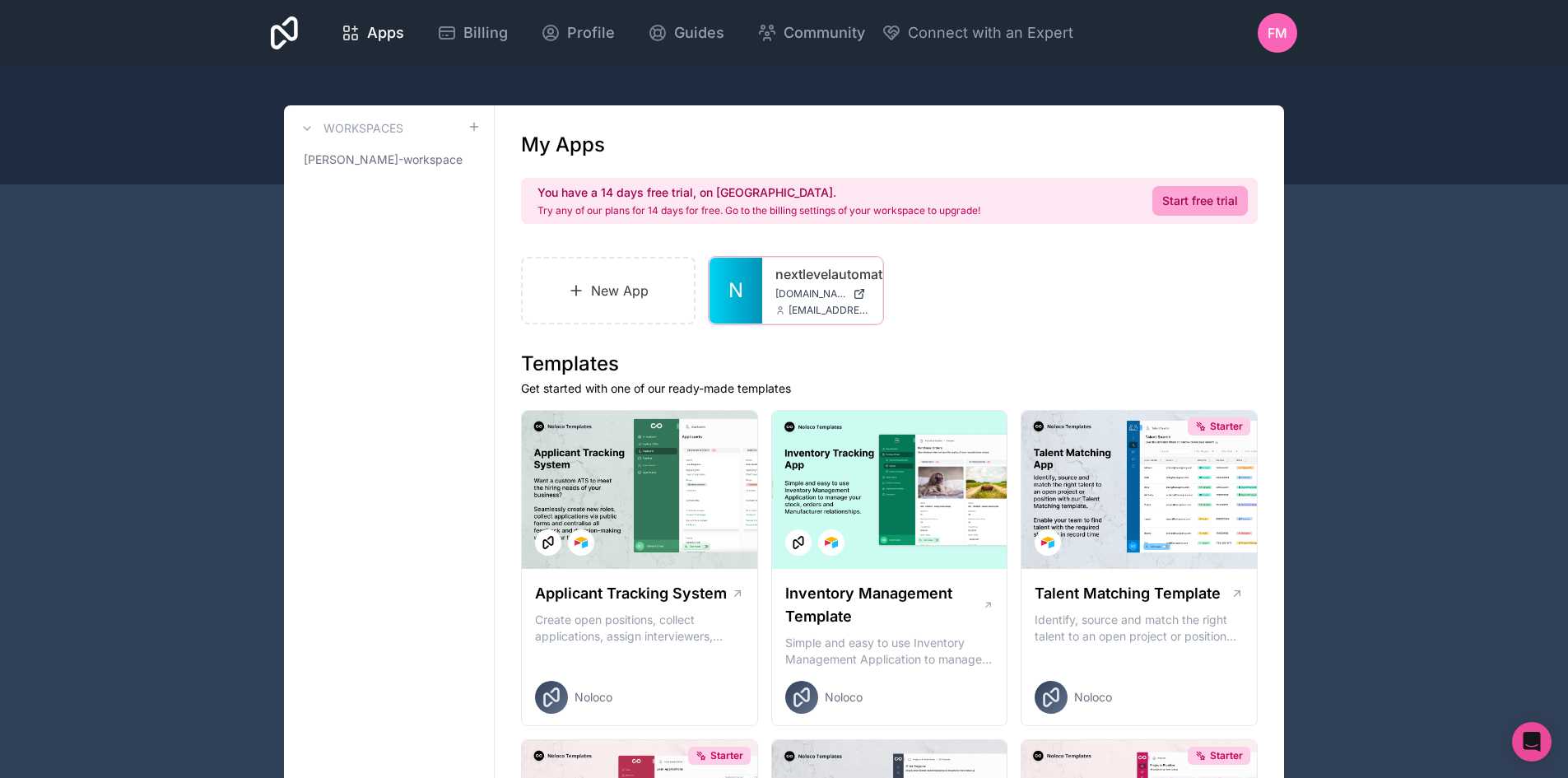
click at [784, 284] on div "nextlevelautomation [DOMAIN_NAME] [EMAIL_ADDRESS][DOMAIN_NAME]" at bounding box center [822, 291] width 120 height 65
click at [746, 304] on link "N" at bounding box center [736, 291] width 53 height 65
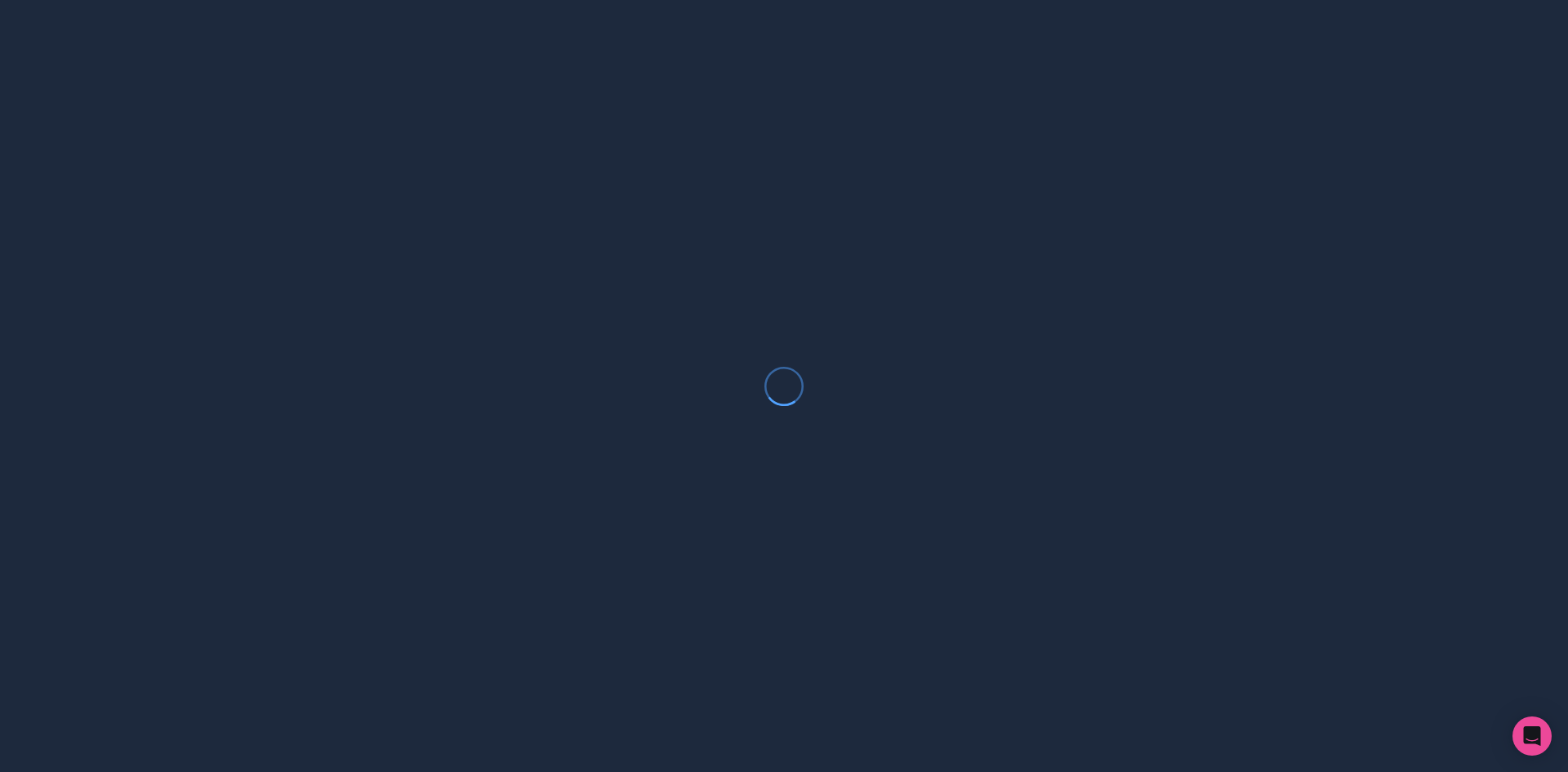
click at [355, 288] on div at bounding box center [784, 386] width 1568 height 772
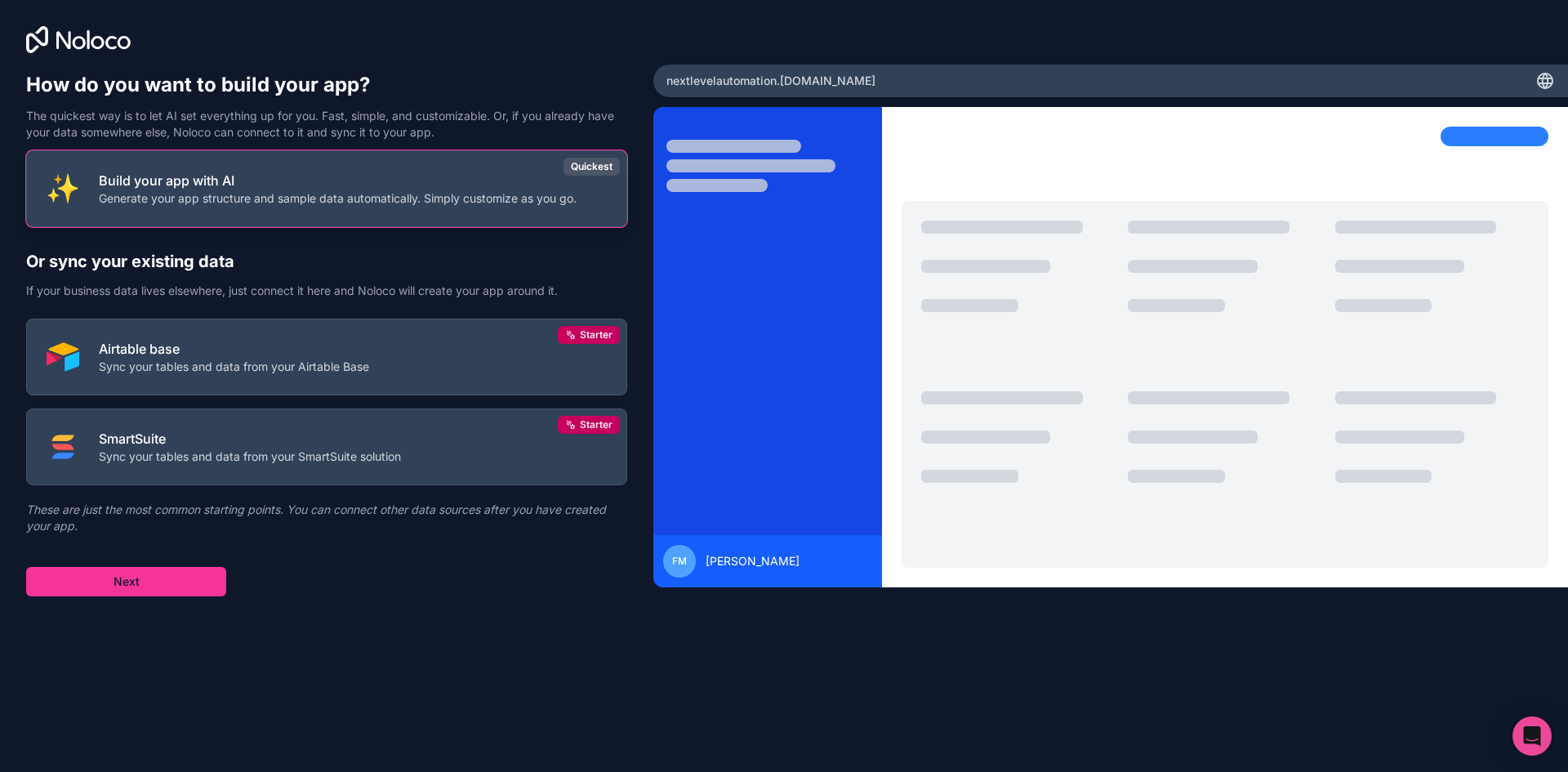
click at [324, 198] on p "Generate your app structure and sample data automatically. Simply customize as …" at bounding box center [338, 198] width 478 height 16
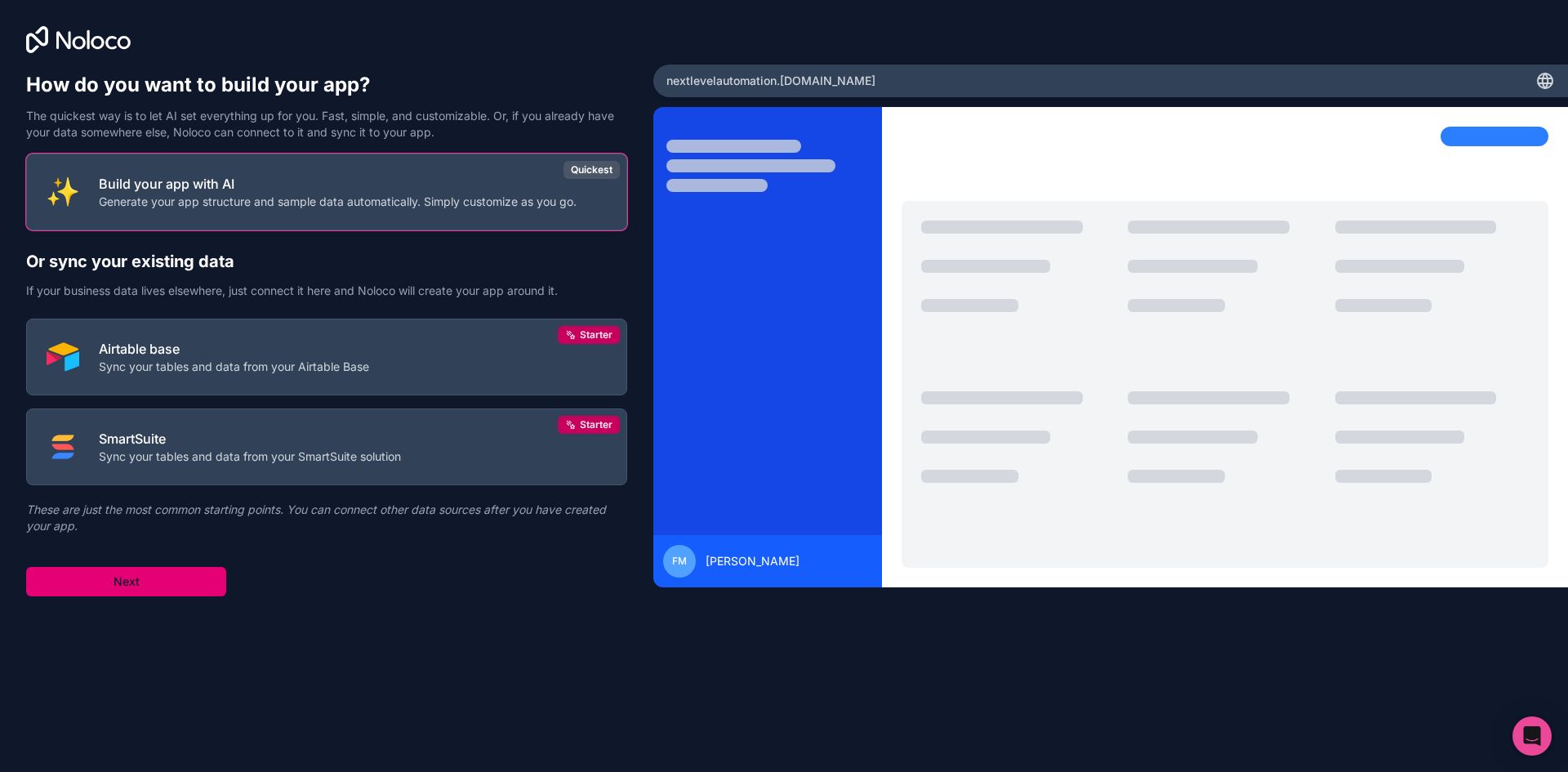
click at [172, 586] on button "Next" at bounding box center [126, 582] width 200 height 30
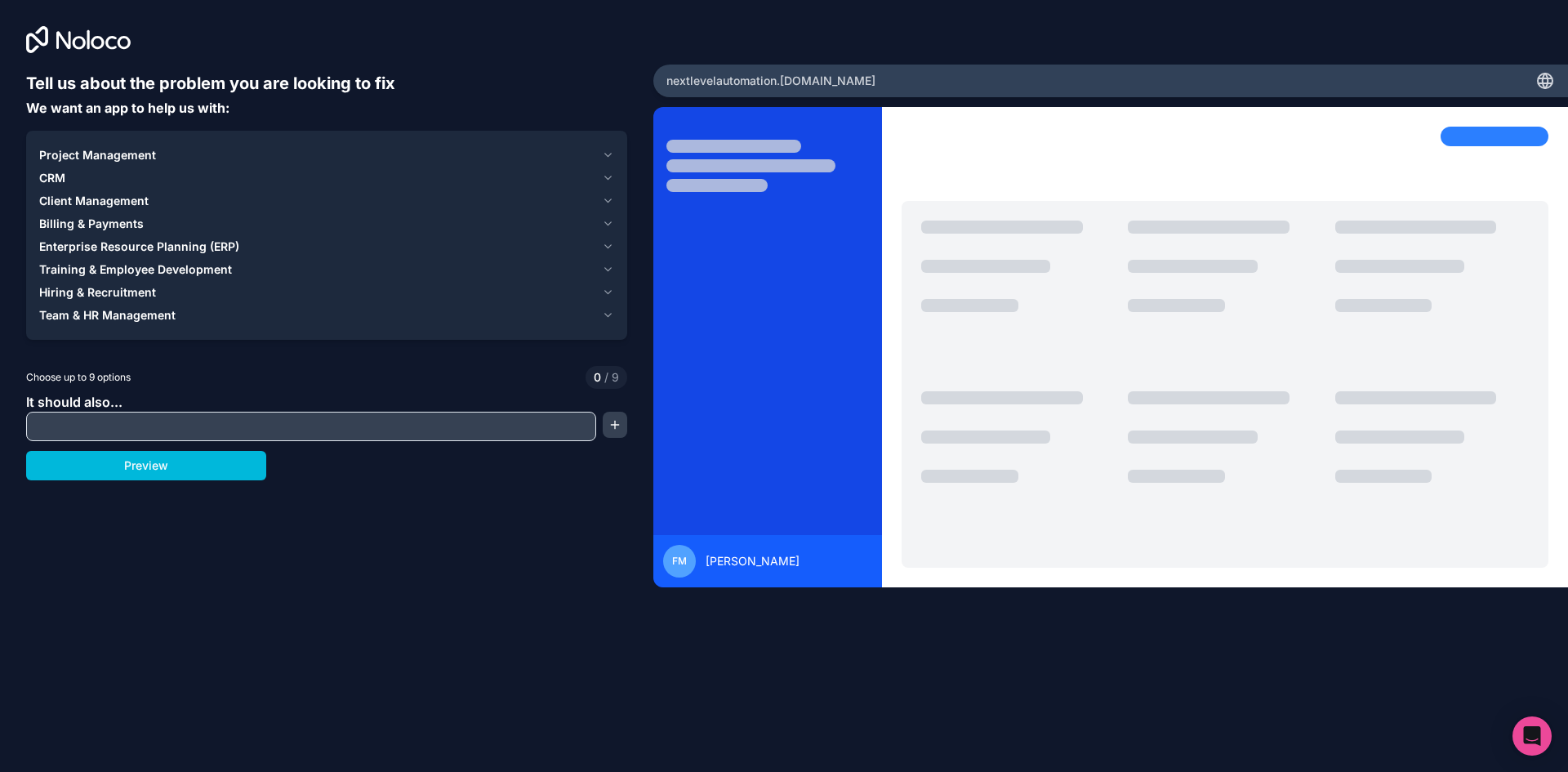
click at [597, 155] on button "Project Management" at bounding box center [326, 154] width 575 height 23
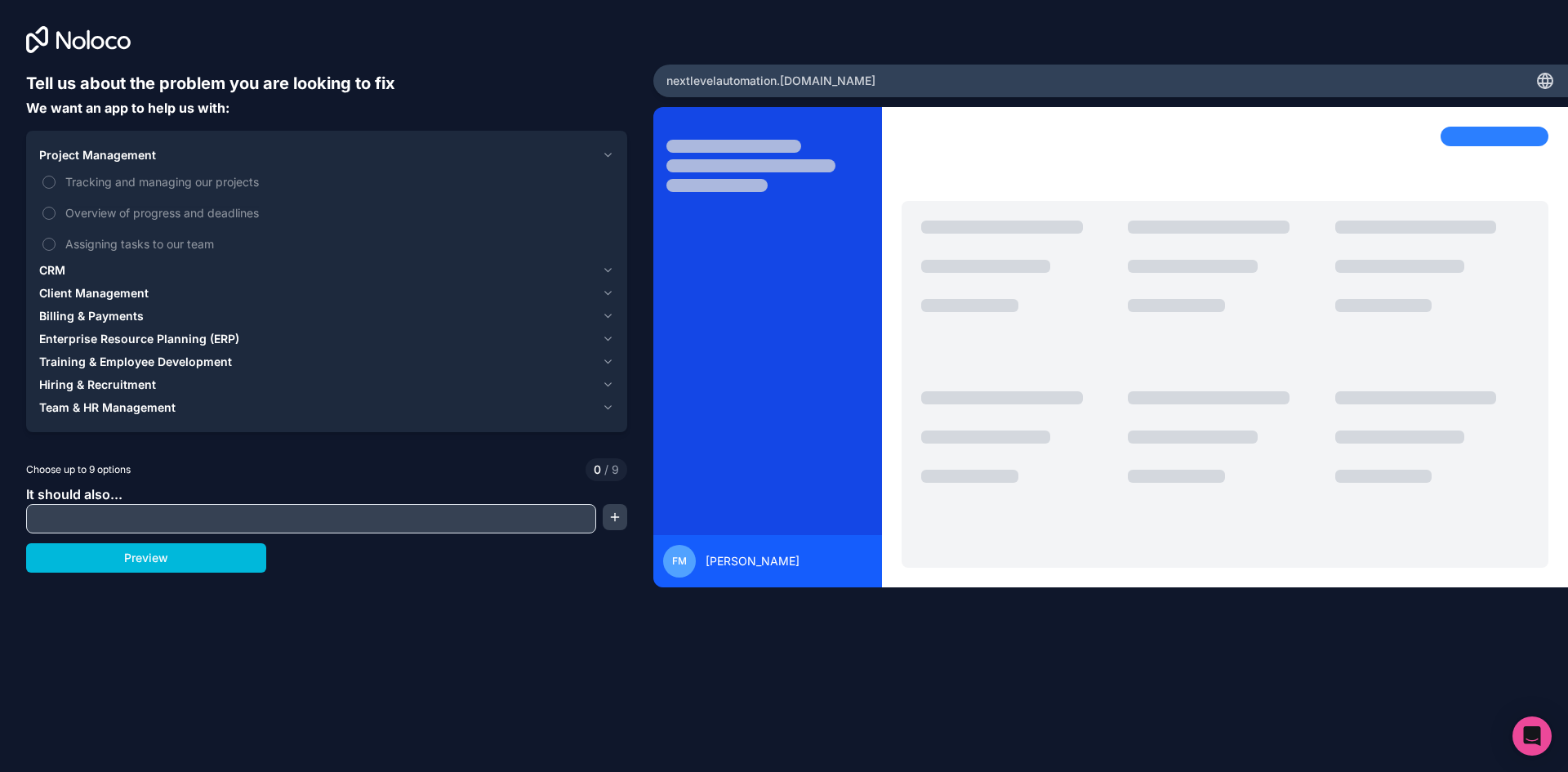
click at [60, 182] on label "Tracking and managing our projects" at bounding box center [326, 182] width 575 height 31
click at [56, 182] on button "Tracking and managing our projects" at bounding box center [49, 182] width 13 height 13
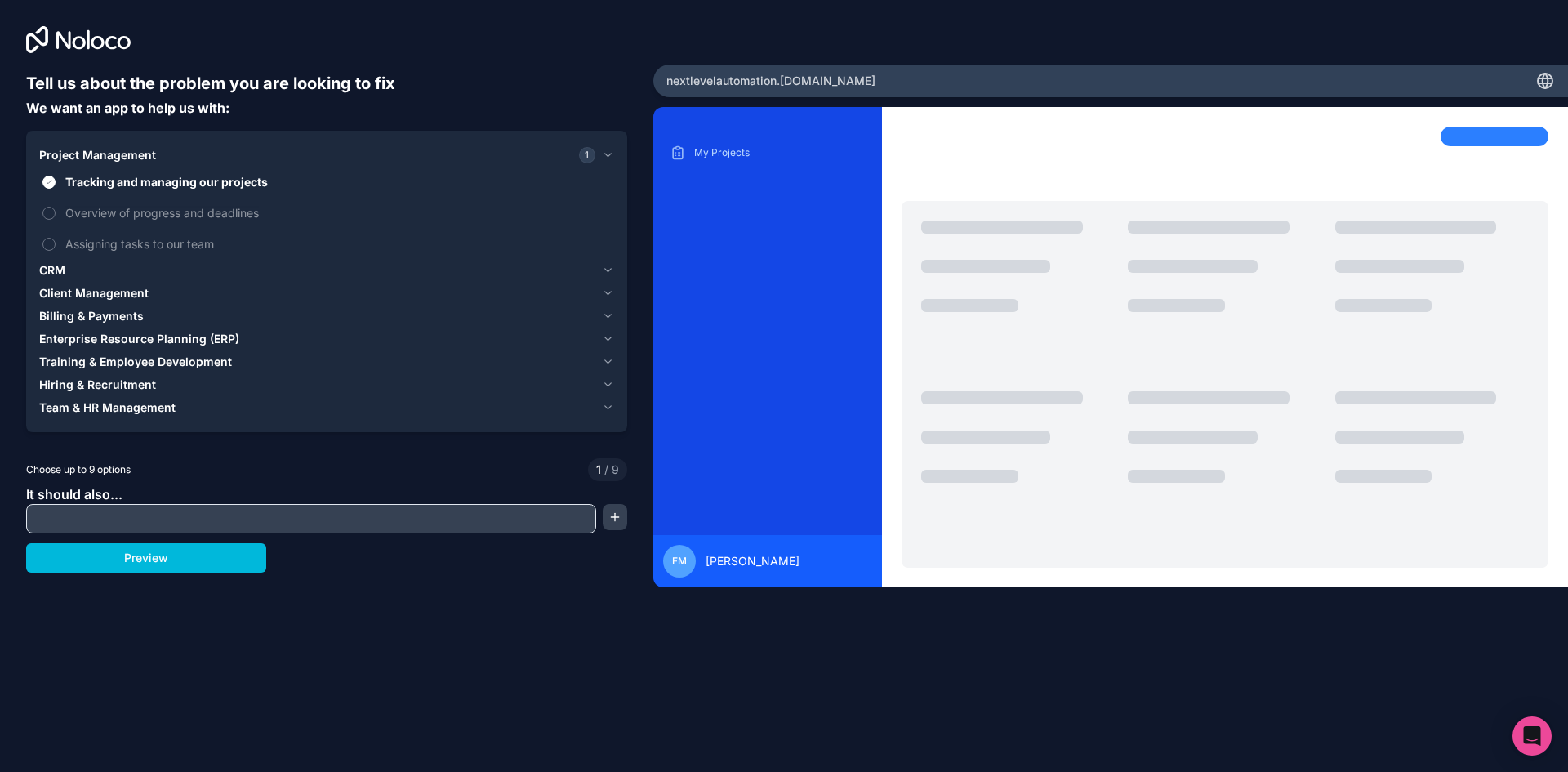
click at [186, 271] on div "CRM" at bounding box center [316, 271] width 556 height 16
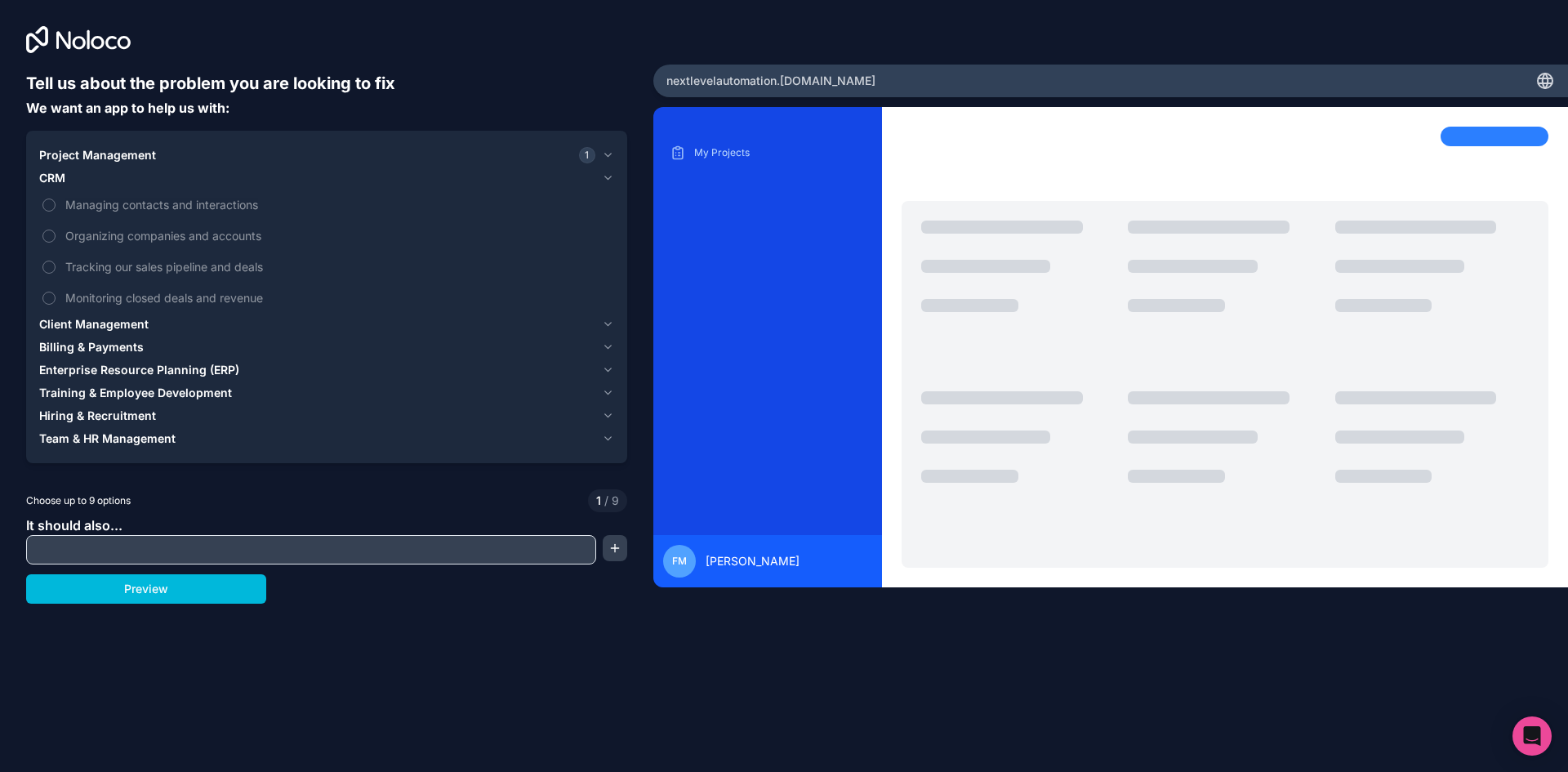
click at [133, 325] on span "Client Management" at bounding box center [93, 325] width 109 height 16
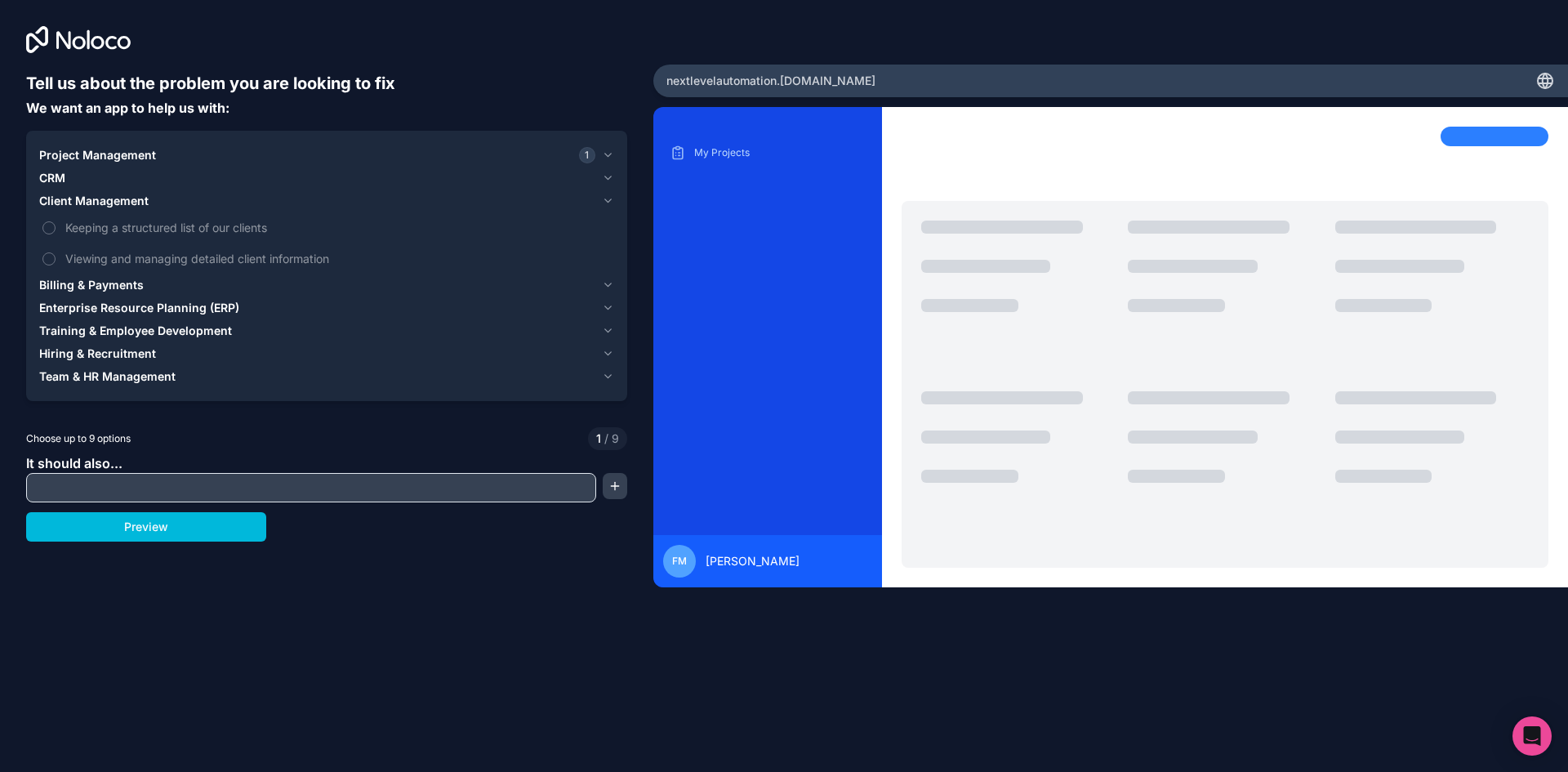
click at [78, 176] on div "CRM" at bounding box center [316, 178] width 556 height 16
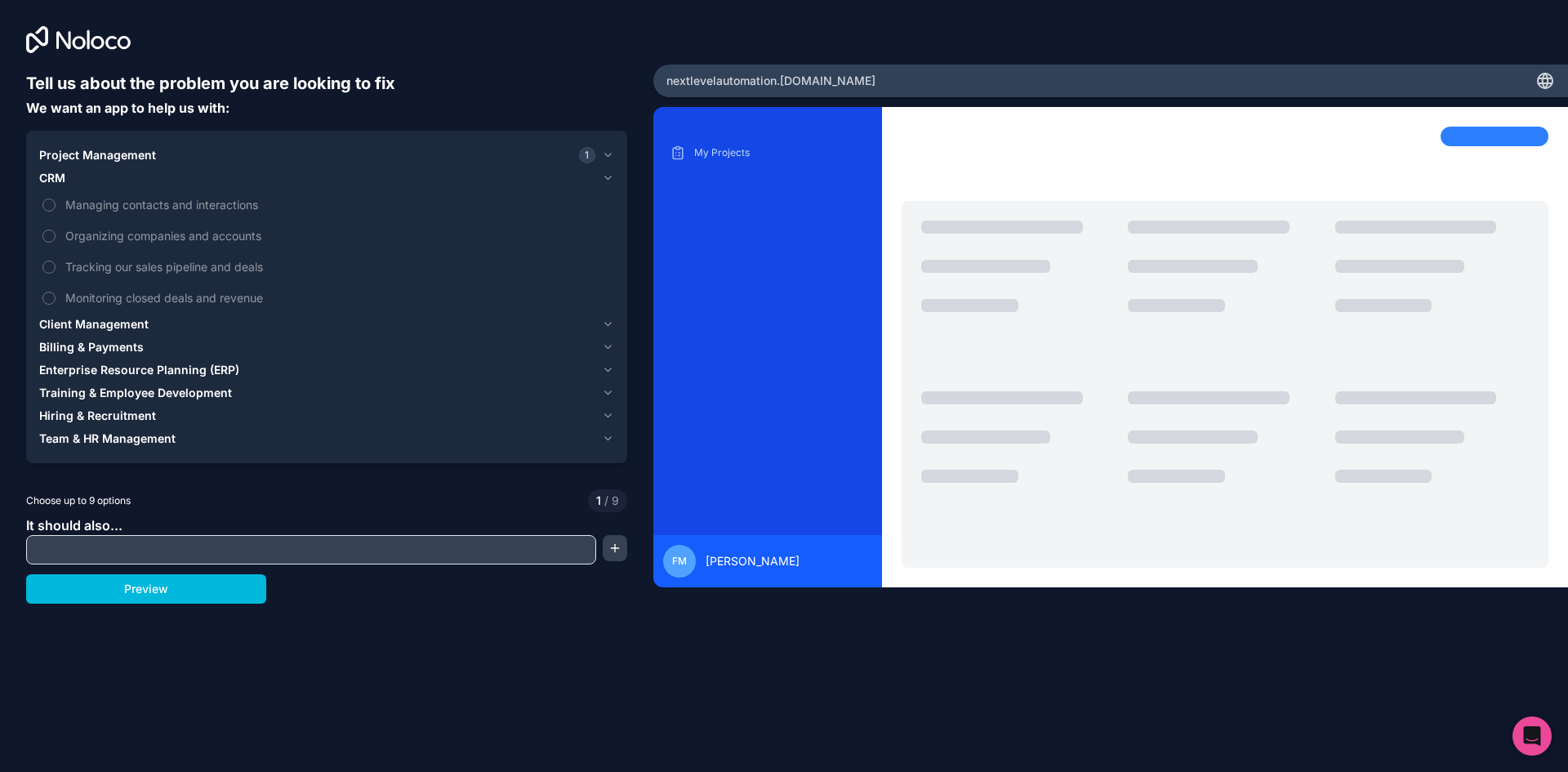
click at [151, 204] on span "Managing contacts and interactions" at bounding box center [337, 204] width 546 height 17
click at [56, 204] on button "Managing contacts and interactions" at bounding box center [49, 205] width 13 height 13
click at [151, 204] on span "Managing contacts and interactions" at bounding box center [337, 204] width 546 height 17
click at [56, 204] on button "Managing contacts and interactions" at bounding box center [49, 205] width 13 height 13
click at [216, 161] on div "Project Management 1" at bounding box center [316, 155] width 556 height 16
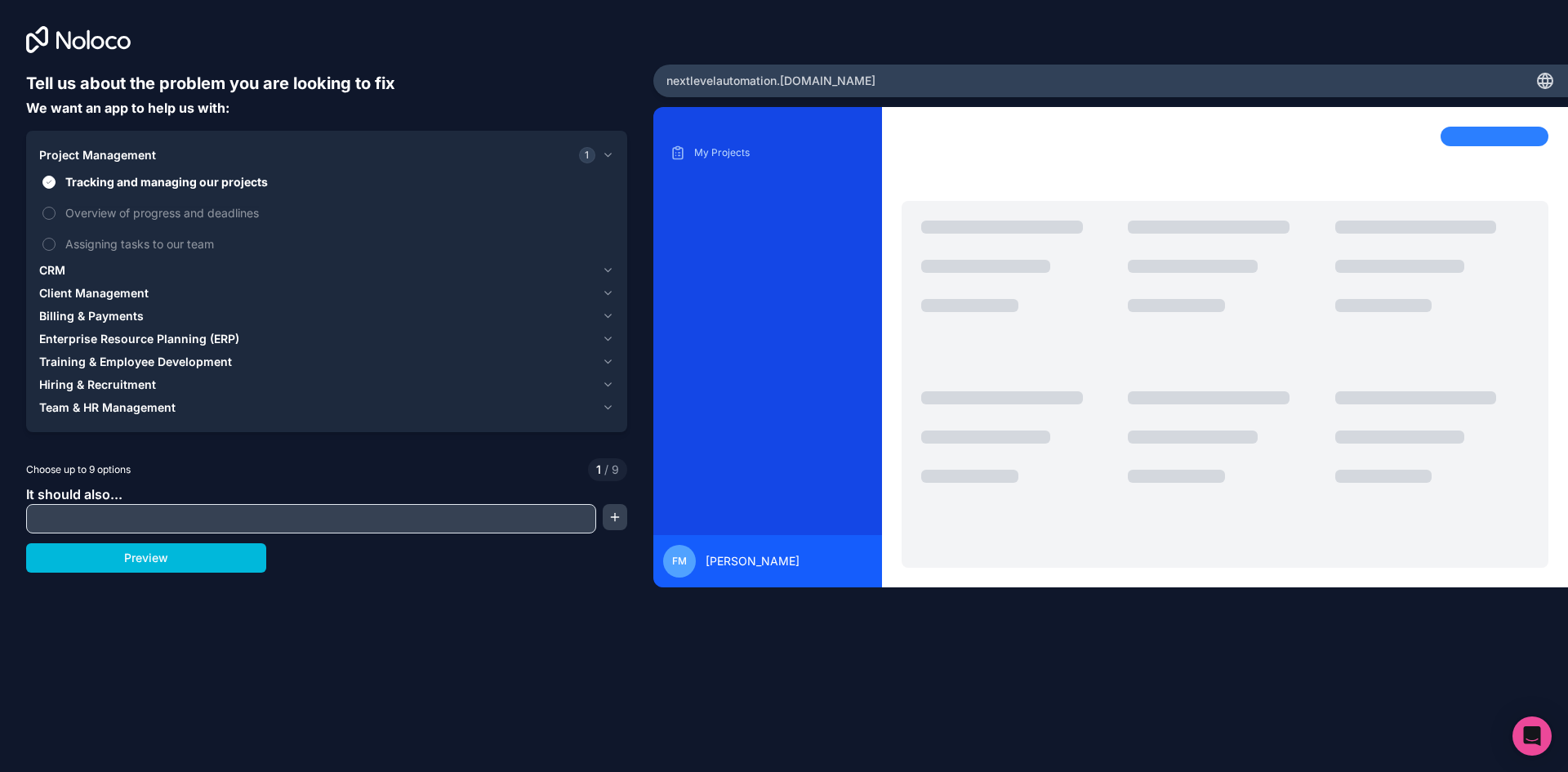
click at [186, 187] on span "Tracking and managing our projects" at bounding box center [337, 181] width 546 height 17
click at [56, 187] on button "Tracking and managing our projects" at bounding box center [49, 182] width 13 height 13
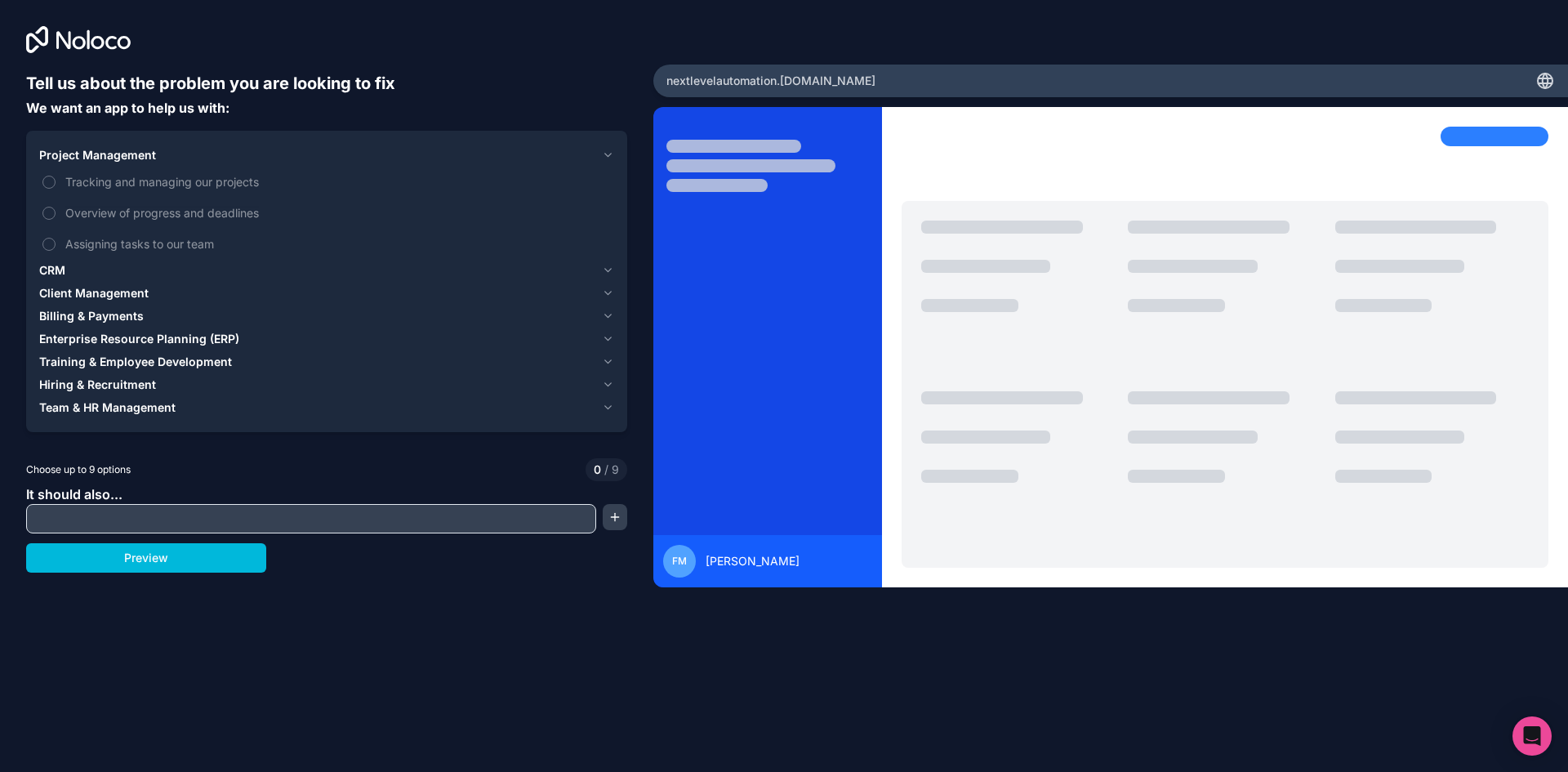
click at [185, 208] on span "Overview of progress and deadlines" at bounding box center [337, 212] width 546 height 17
click at [56, 208] on button "Overview of progress and deadlines" at bounding box center [49, 213] width 13 height 13
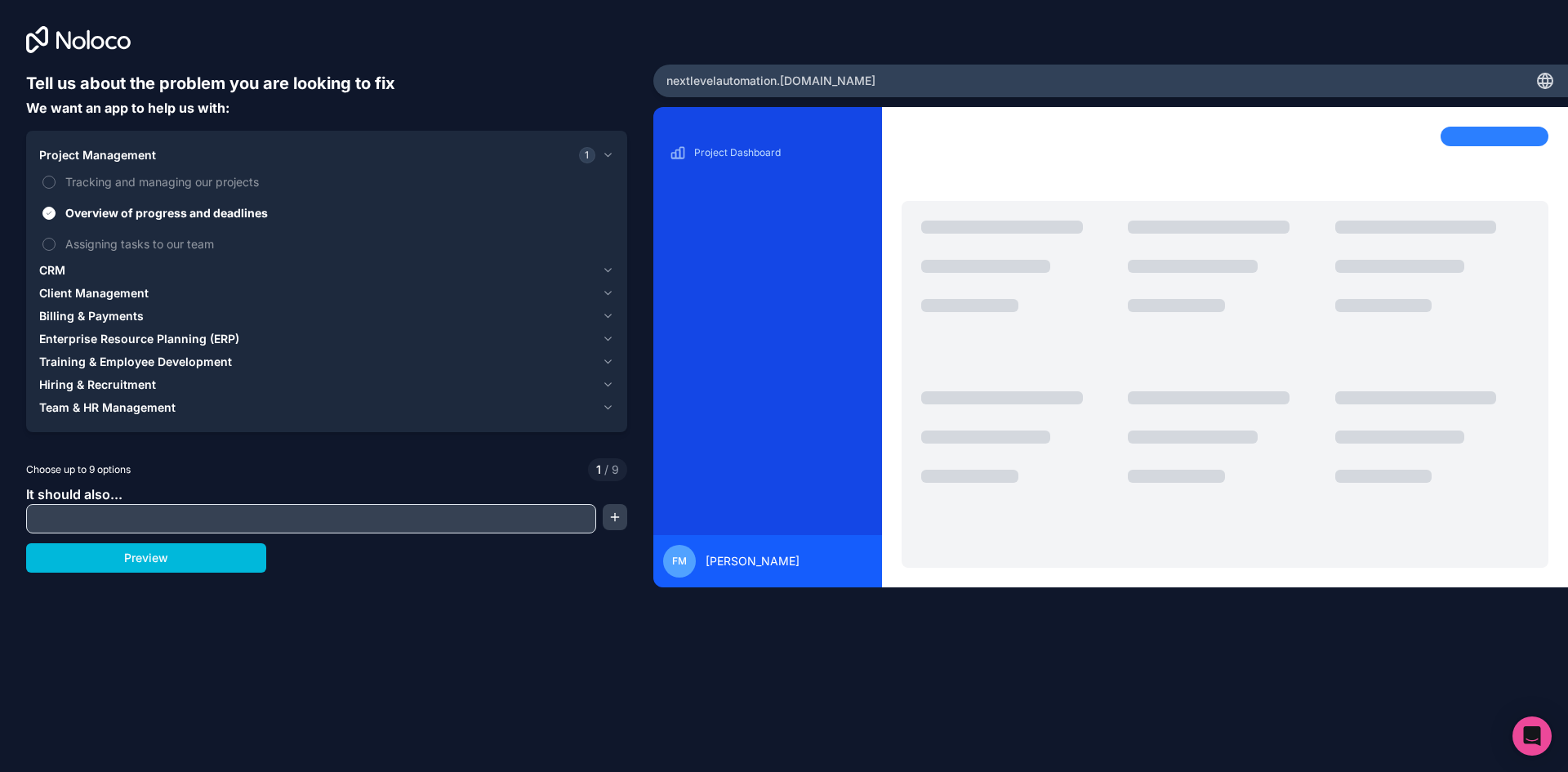
click at [146, 338] on span "Enterprise Resource Planning (ERP)" at bounding box center [139, 339] width 200 height 16
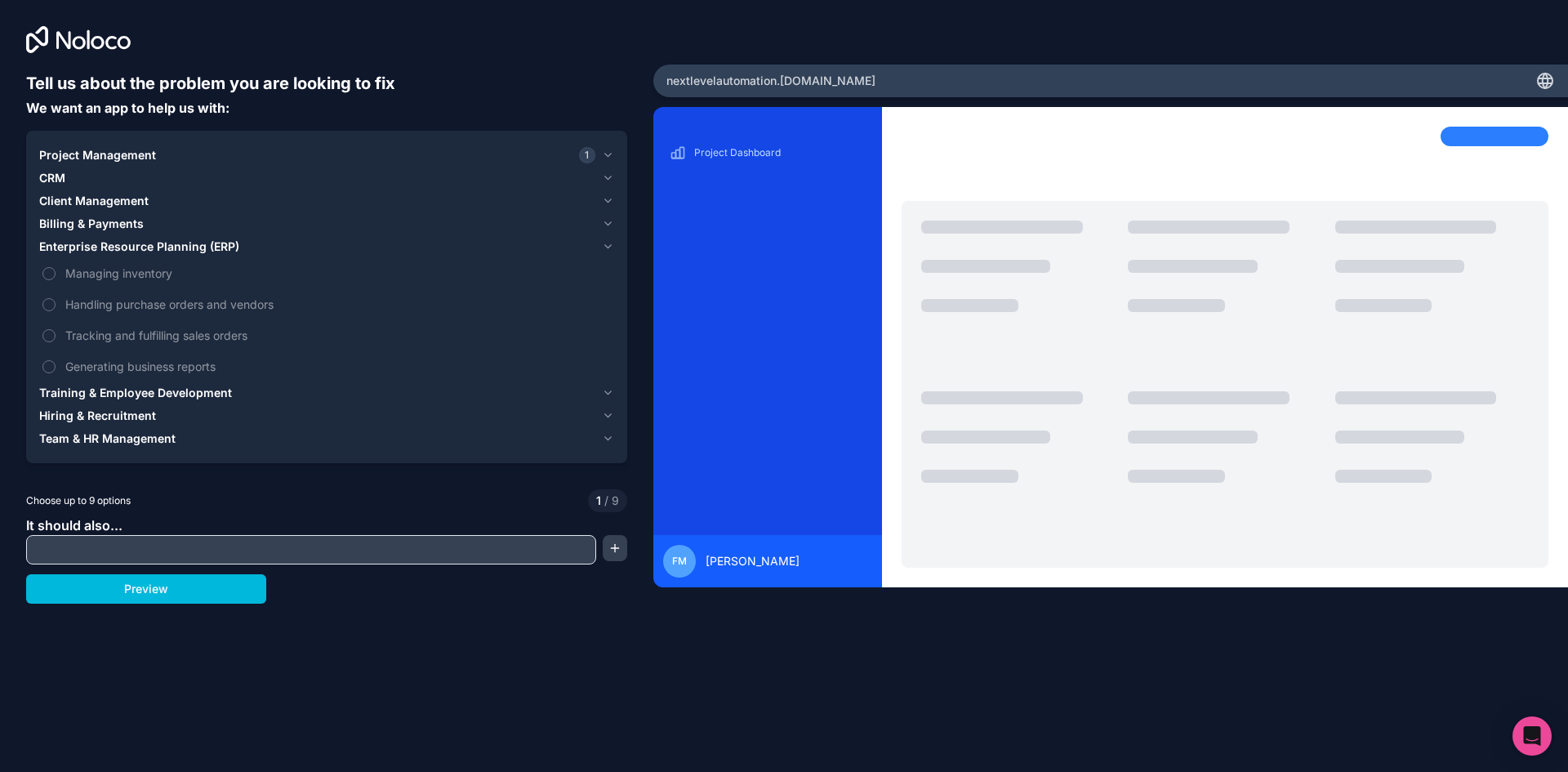
click at [133, 271] on span "Managing inventory" at bounding box center [337, 272] width 546 height 17
click at [56, 271] on button "Managing inventory" at bounding box center [49, 273] width 13 height 13
click at [144, 383] on button "Training & Employee Development" at bounding box center [326, 392] width 575 height 23
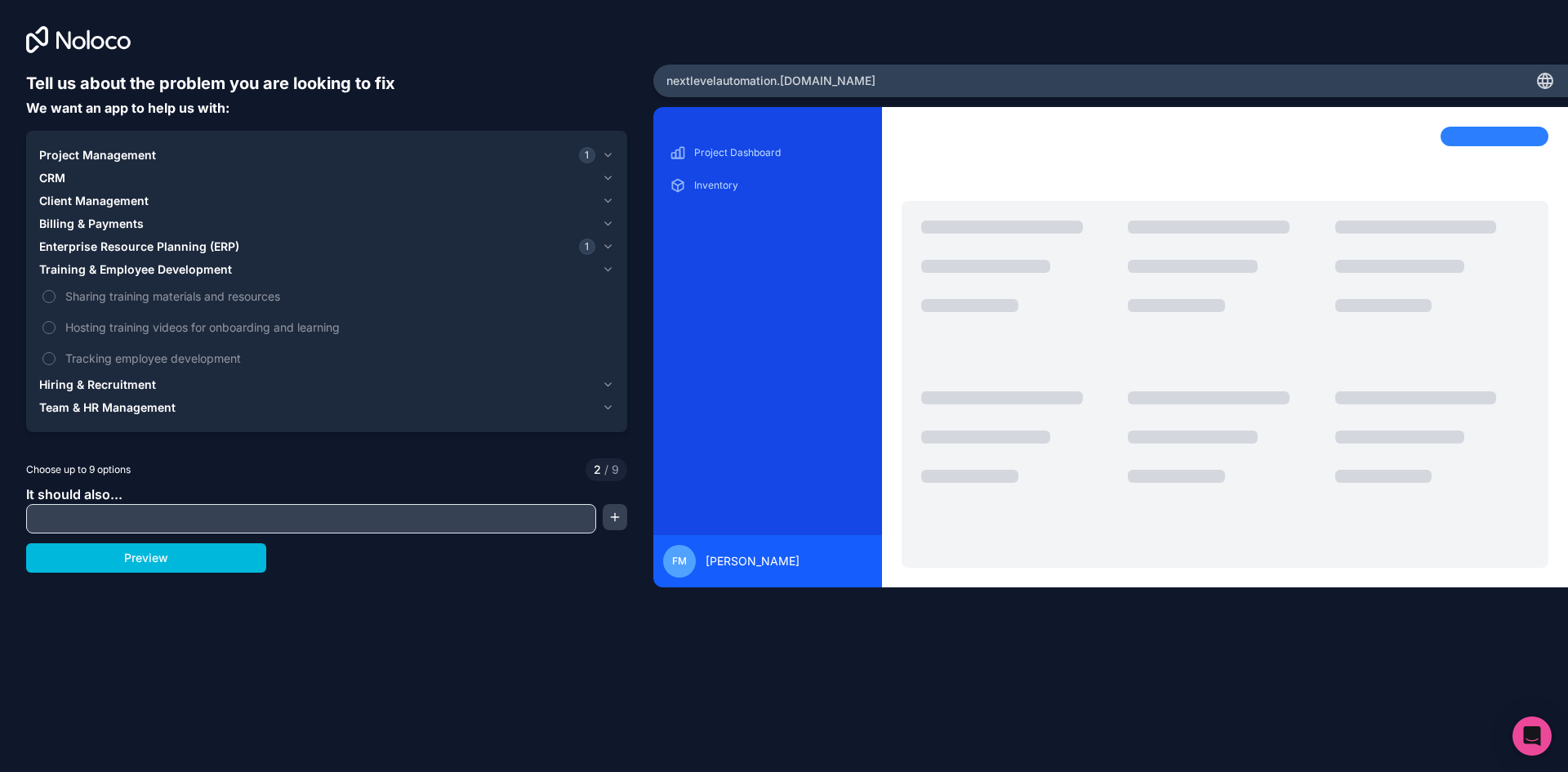
click at [139, 383] on span "Hiring & Recruitment" at bounding box center [97, 385] width 117 height 16
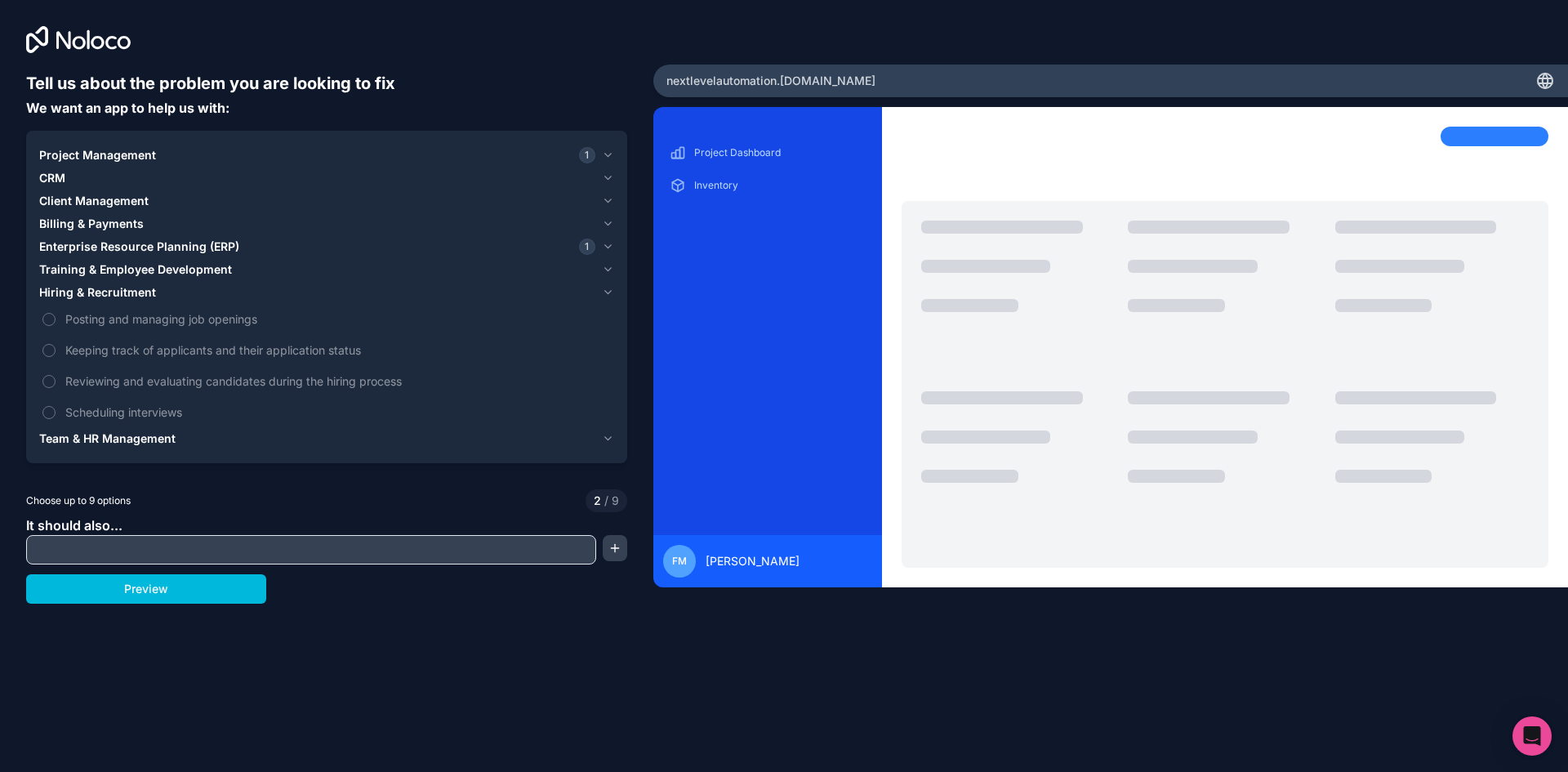
click at [134, 435] on span "Team & HR Management" at bounding box center [106, 438] width 136 height 16
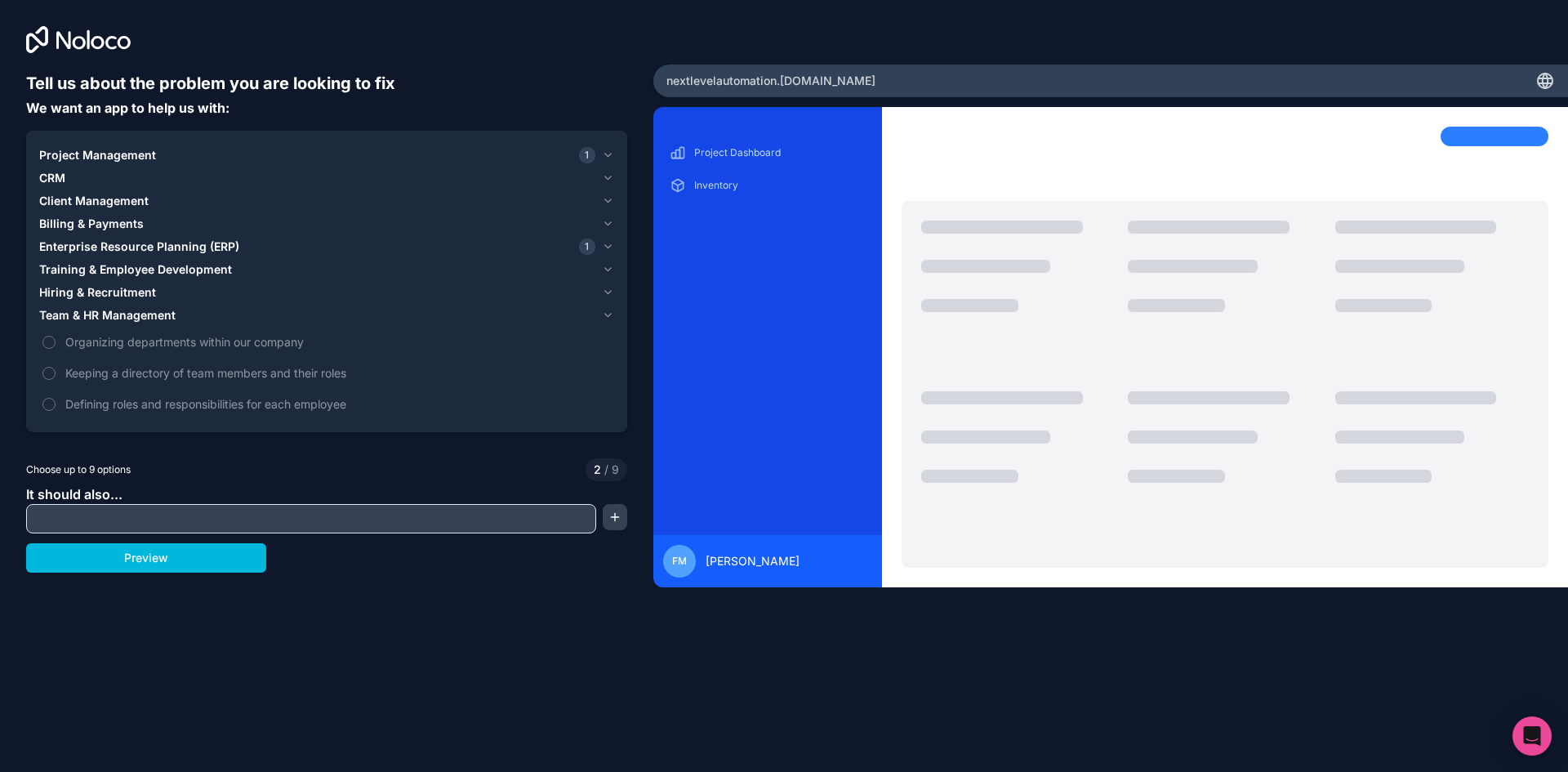
click at [137, 515] on input "text" at bounding box center [311, 519] width 562 height 23
click at [214, 562] on button "Preview" at bounding box center [146, 557] width 240 height 30
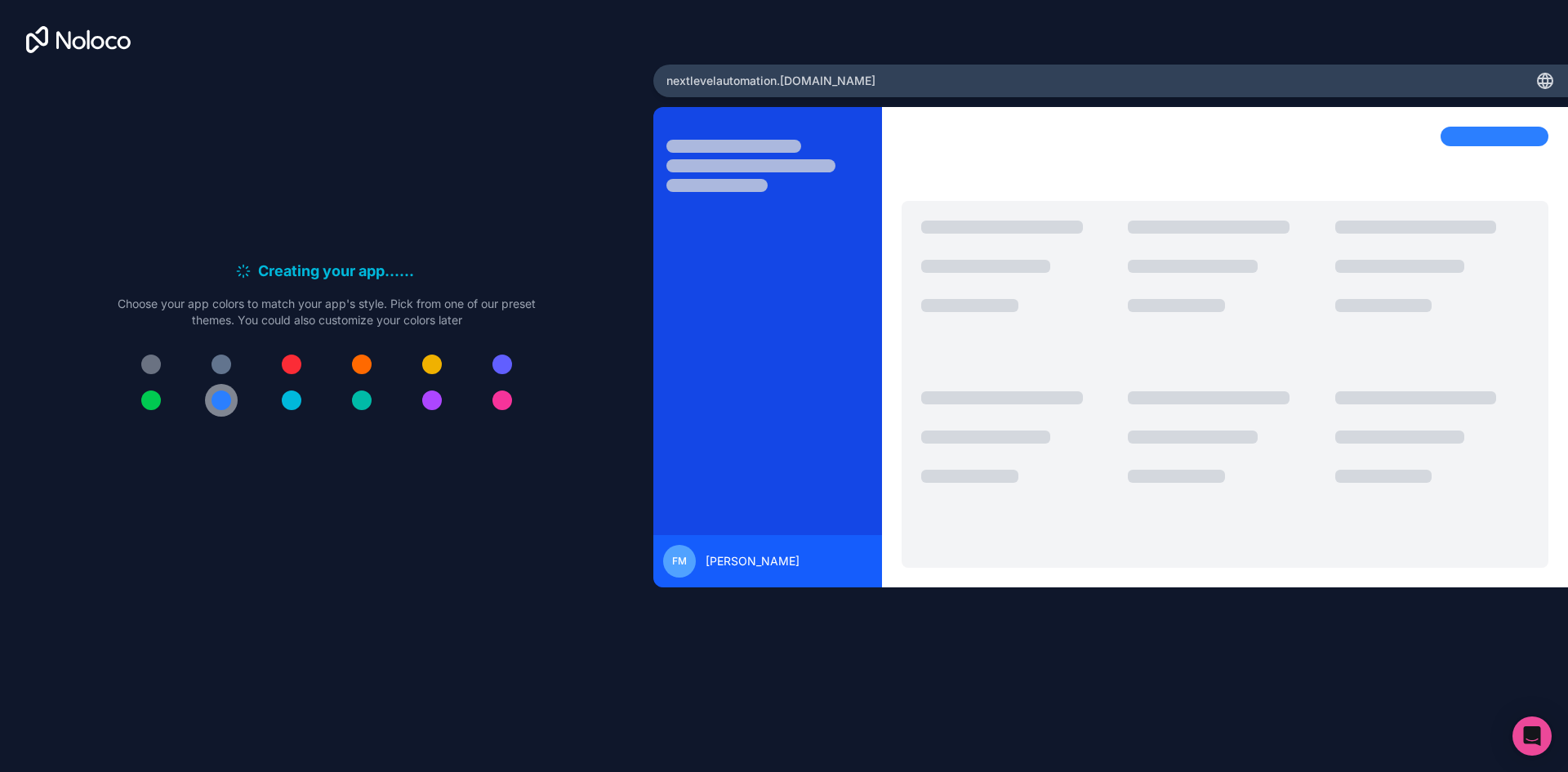
click at [223, 401] on div at bounding box center [222, 400] width 20 height 20
click at [455, 525] on div "Creating your app... . . . Meanwhile, let's personalize it! Choose your app col…" at bounding box center [326, 345] width 601 height 546
click at [509, 360] on div at bounding box center [502, 364] width 20 height 20
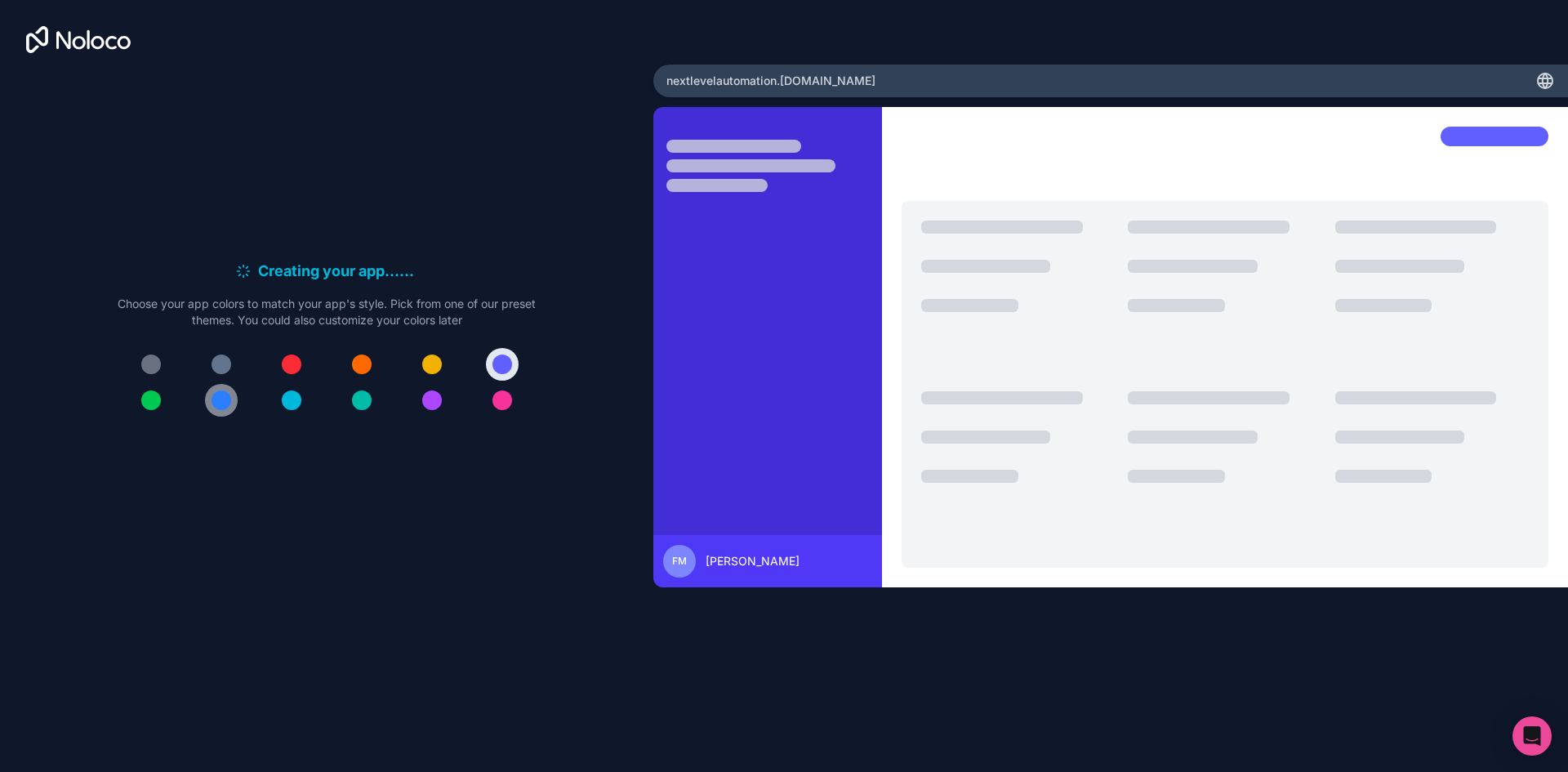
click at [218, 403] on div at bounding box center [222, 400] width 20 height 20
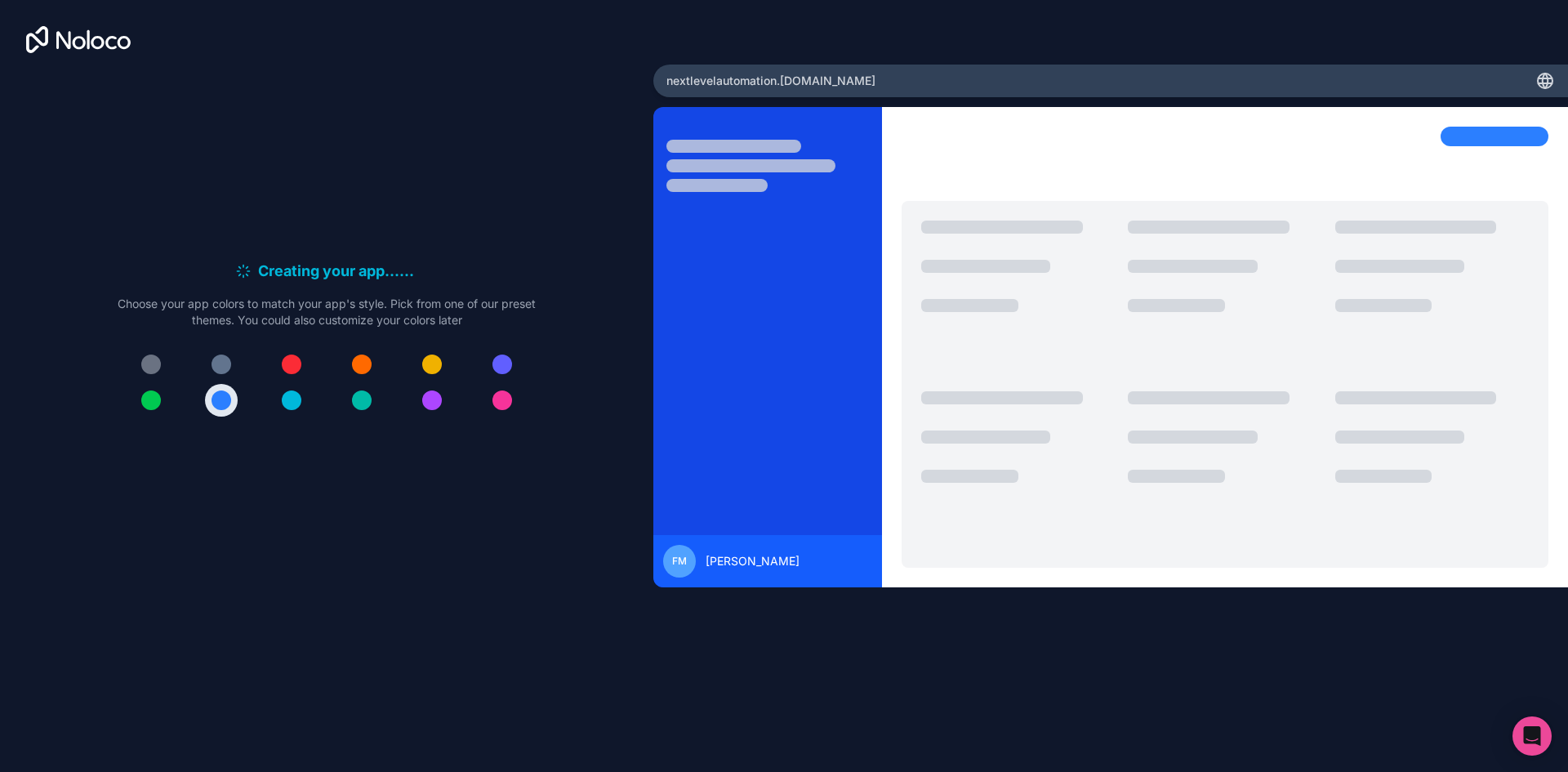
click at [481, 150] on div "Creating your app... . . . Meanwhile, let's personalize it! Choose your app col…" at bounding box center [326, 345] width 601 height 546
click at [848, 78] on div "nextlevelautomation .[DOMAIN_NAME]" at bounding box center [1111, 81] width 915 height 32
click at [837, 80] on div "nextlevelautomation .[DOMAIN_NAME]" at bounding box center [1111, 81] width 915 height 32
click at [830, 81] on span "nextlevelautomation .[DOMAIN_NAME]" at bounding box center [771, 81] width 209 height 16
click at [432, 475] on div "Creating your app... . . . Meanwhile, let's personalize it! Choose your app col…" at bounding box center [326, 345] width 601 height 546
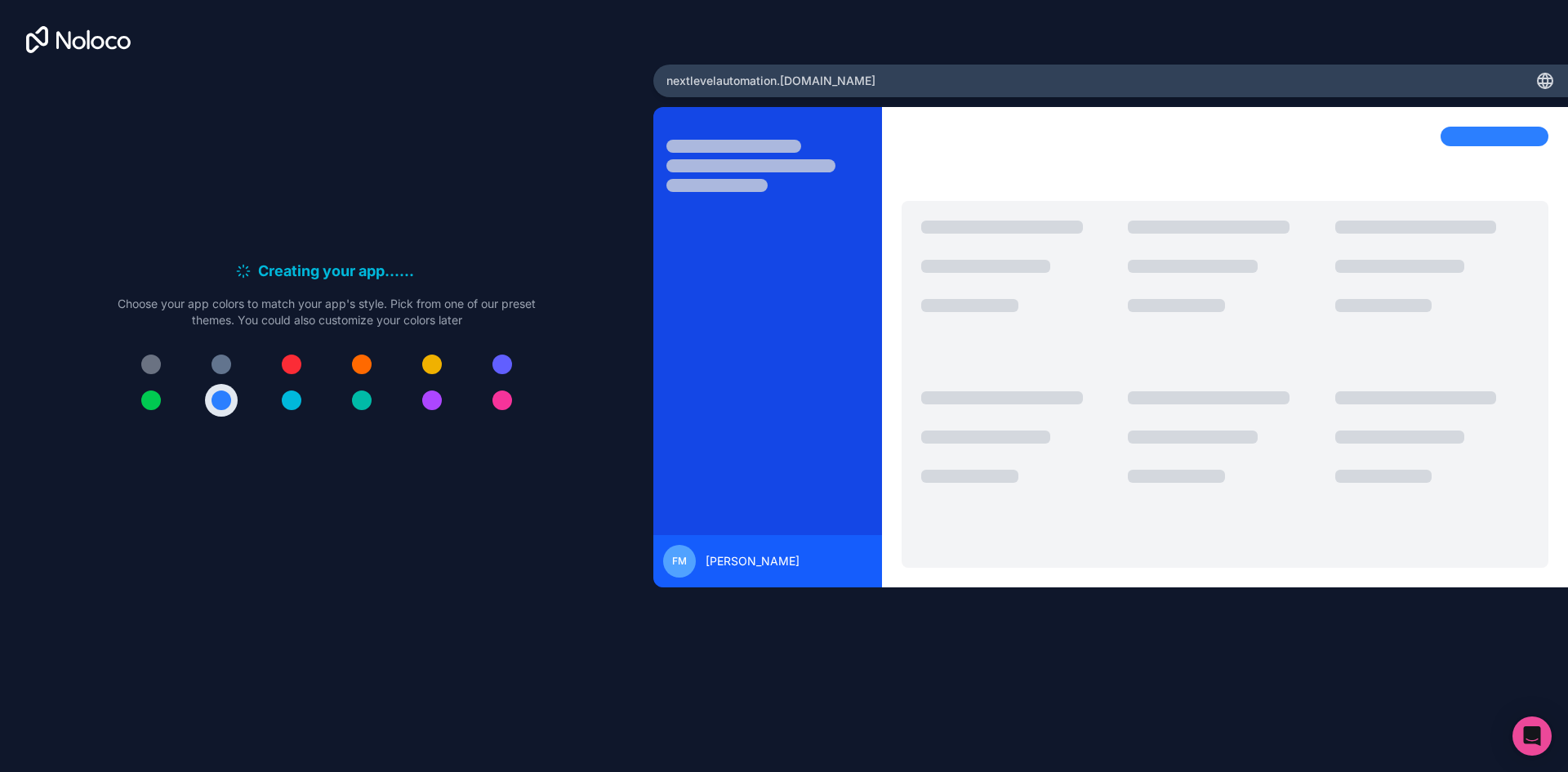
click at [691, 559] on div "Fm" at bounding box center [680, 561] width 32 height 32
